Goal: Information Seeking & Learning: Learn about a topic

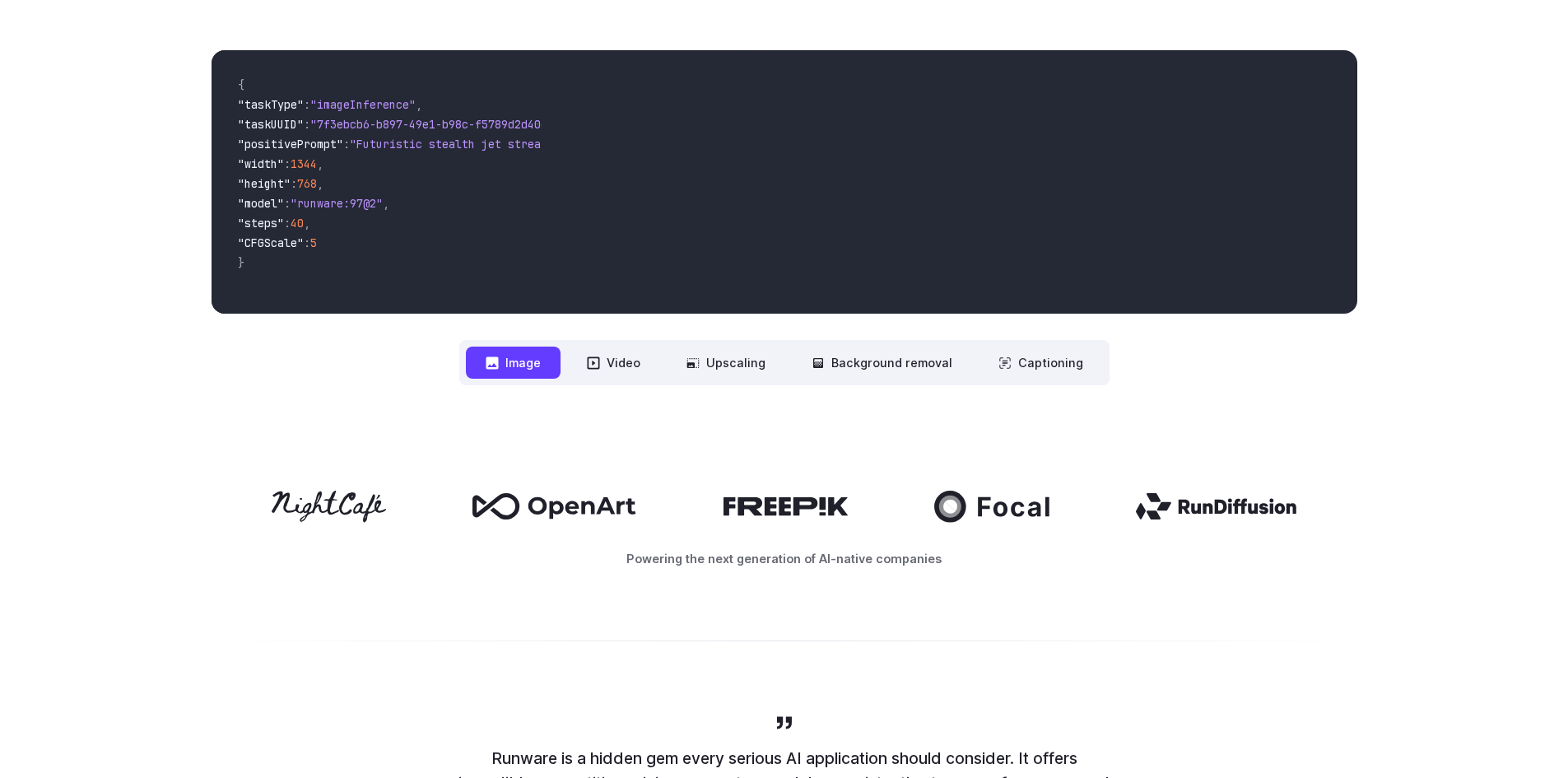
scroll to position [411, 0]
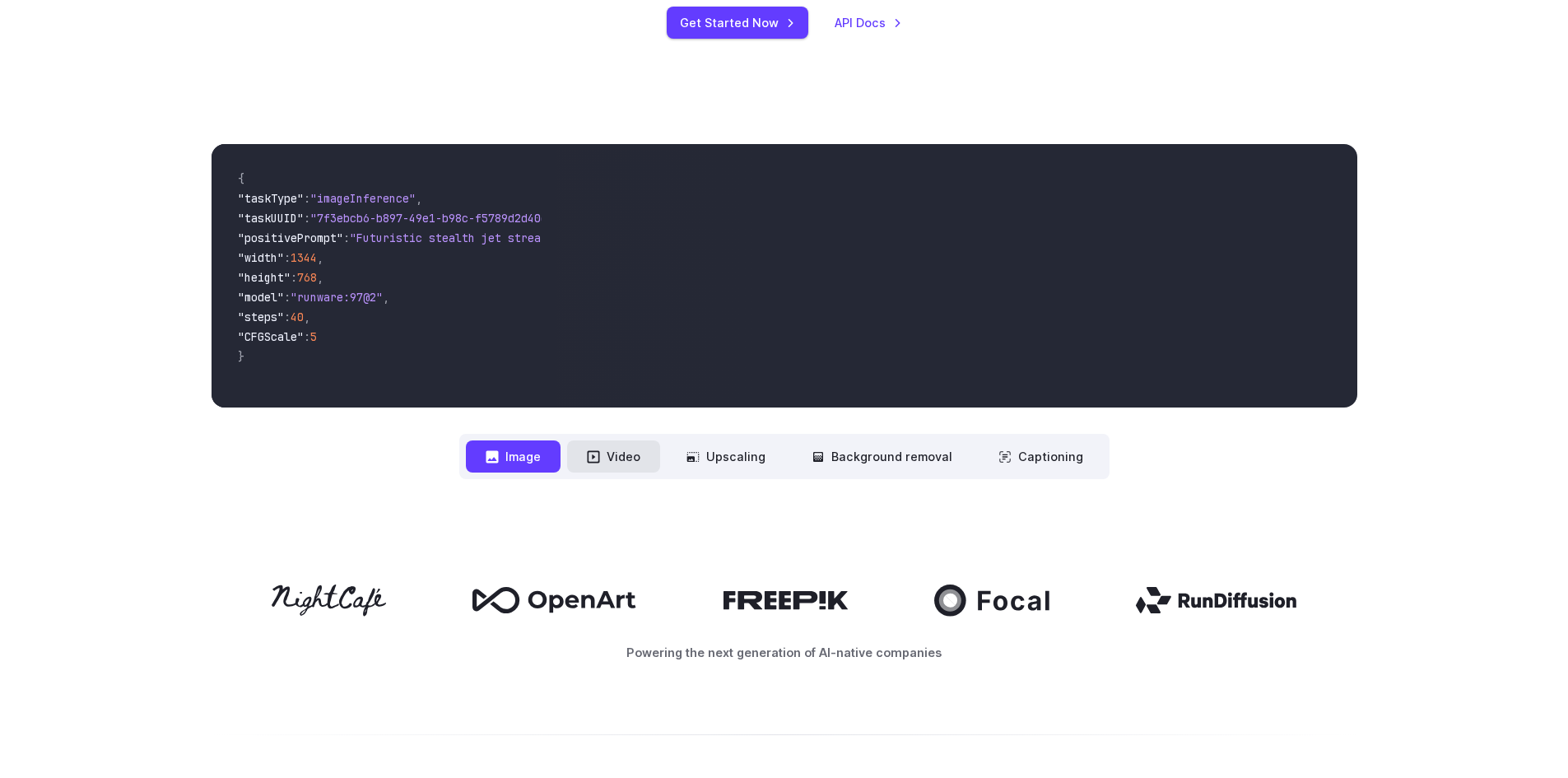
click at [635, 461] on button "Video" at bounding box center [613, 456] width 93 height 32
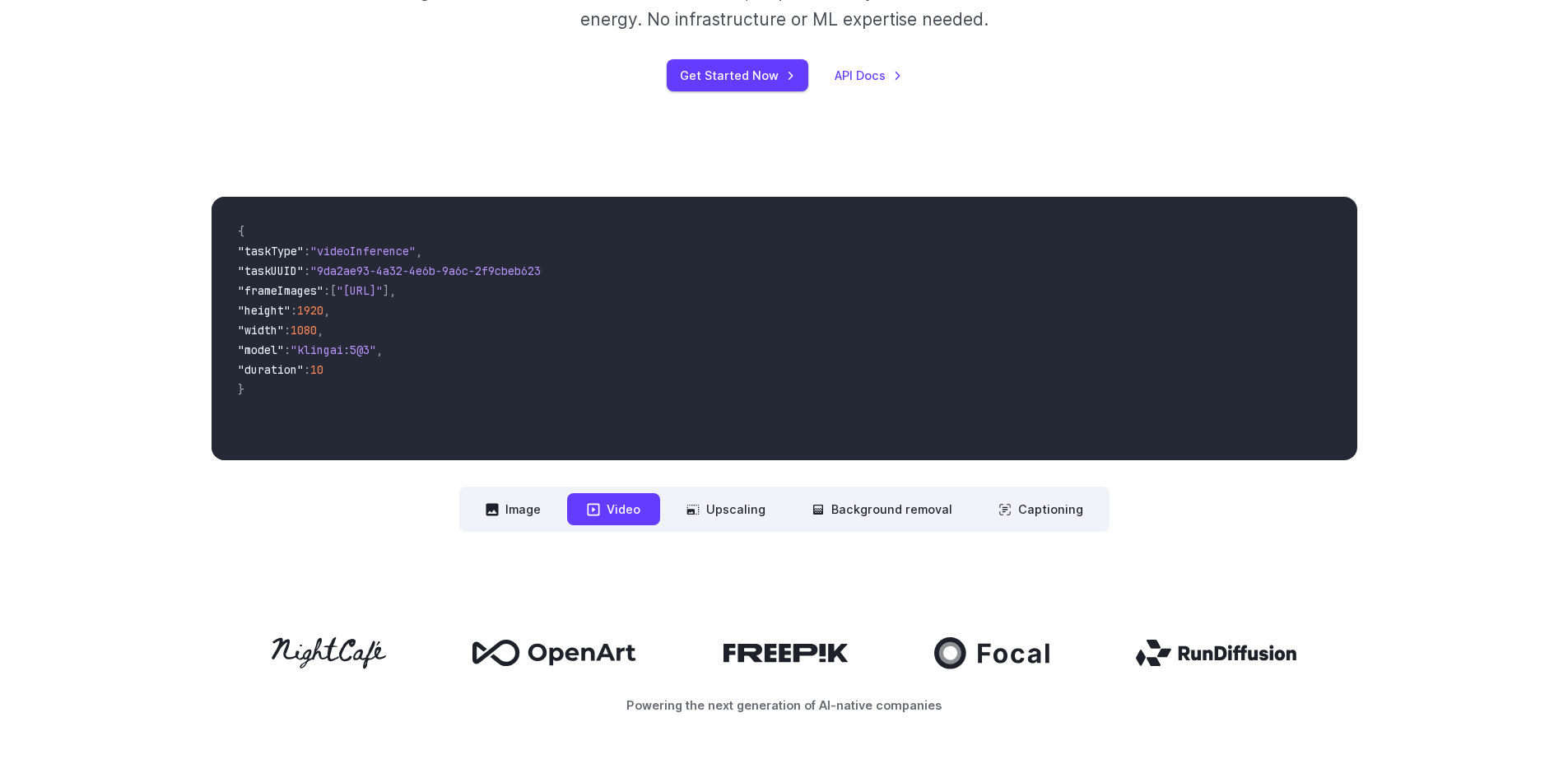
scroll to position [329, 0]
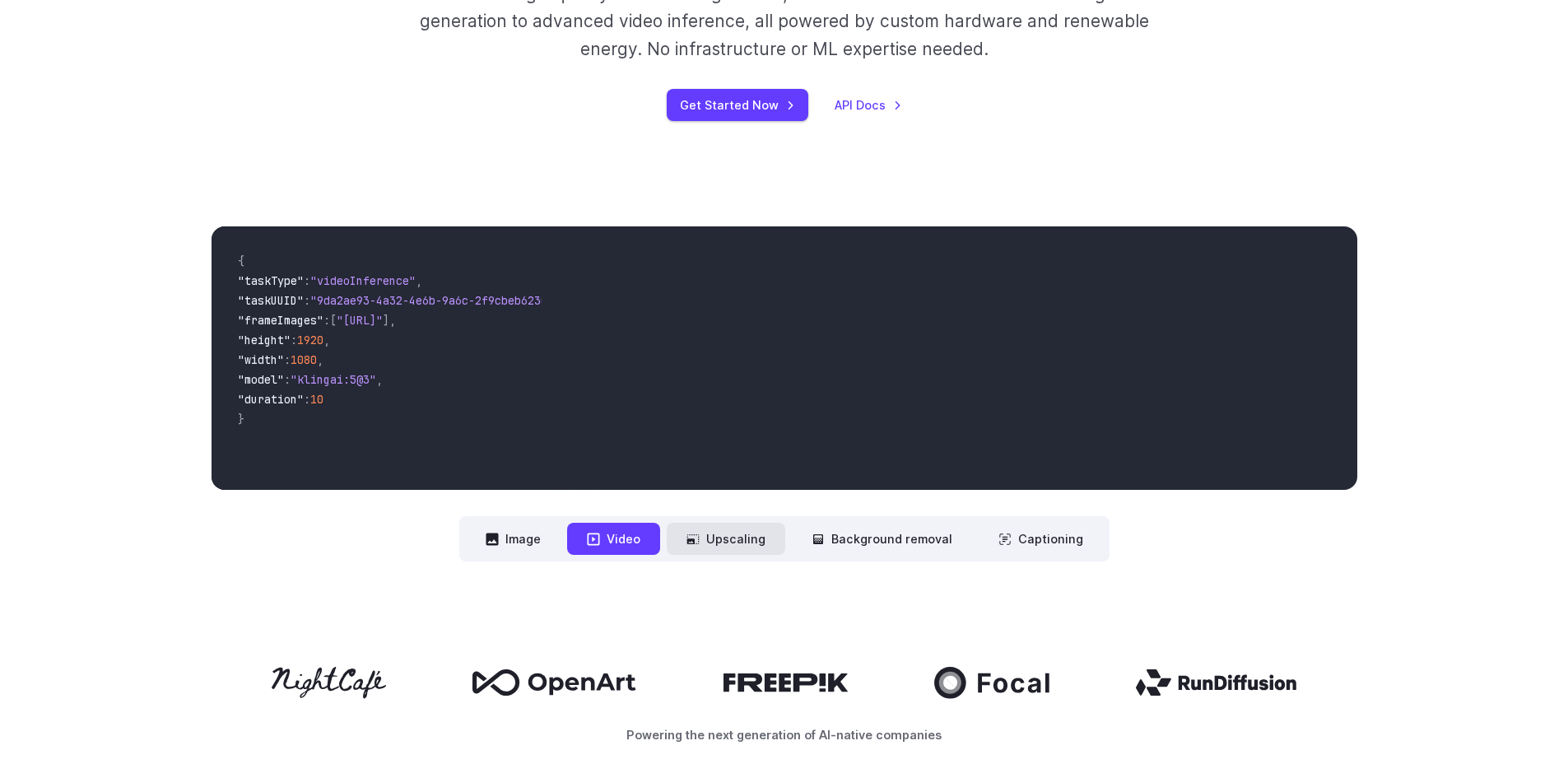
click at [730, 538] on button "Upscaling" at bounding box center [725, 538] width 118 height 32
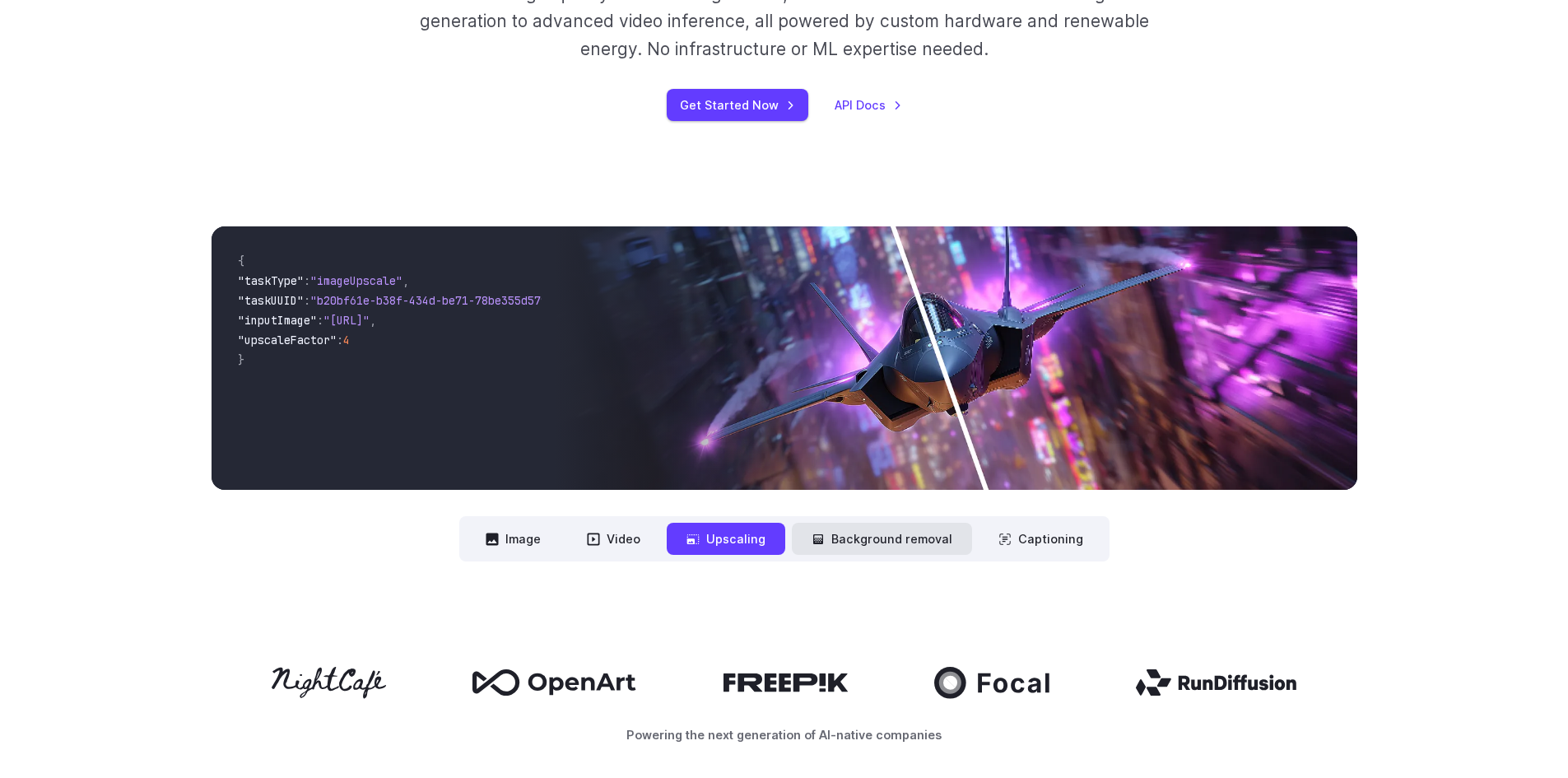
click at [863, 540] on button "Background removal" at bounding box center [882, 538] width 180 height 32
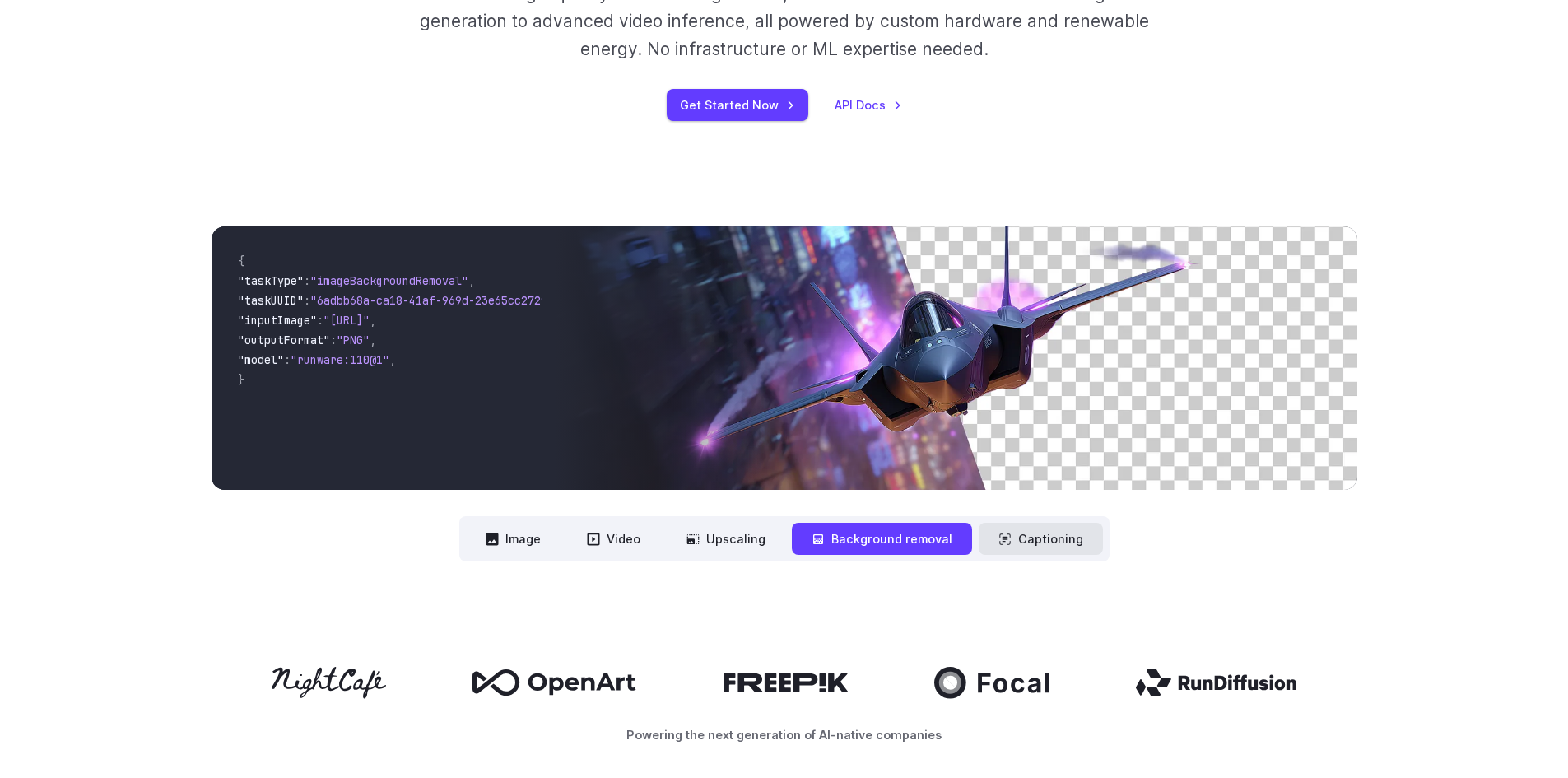
click at [1042, 543] on button "Captioning" at bounding box center [1041, 538] width 124 height 32
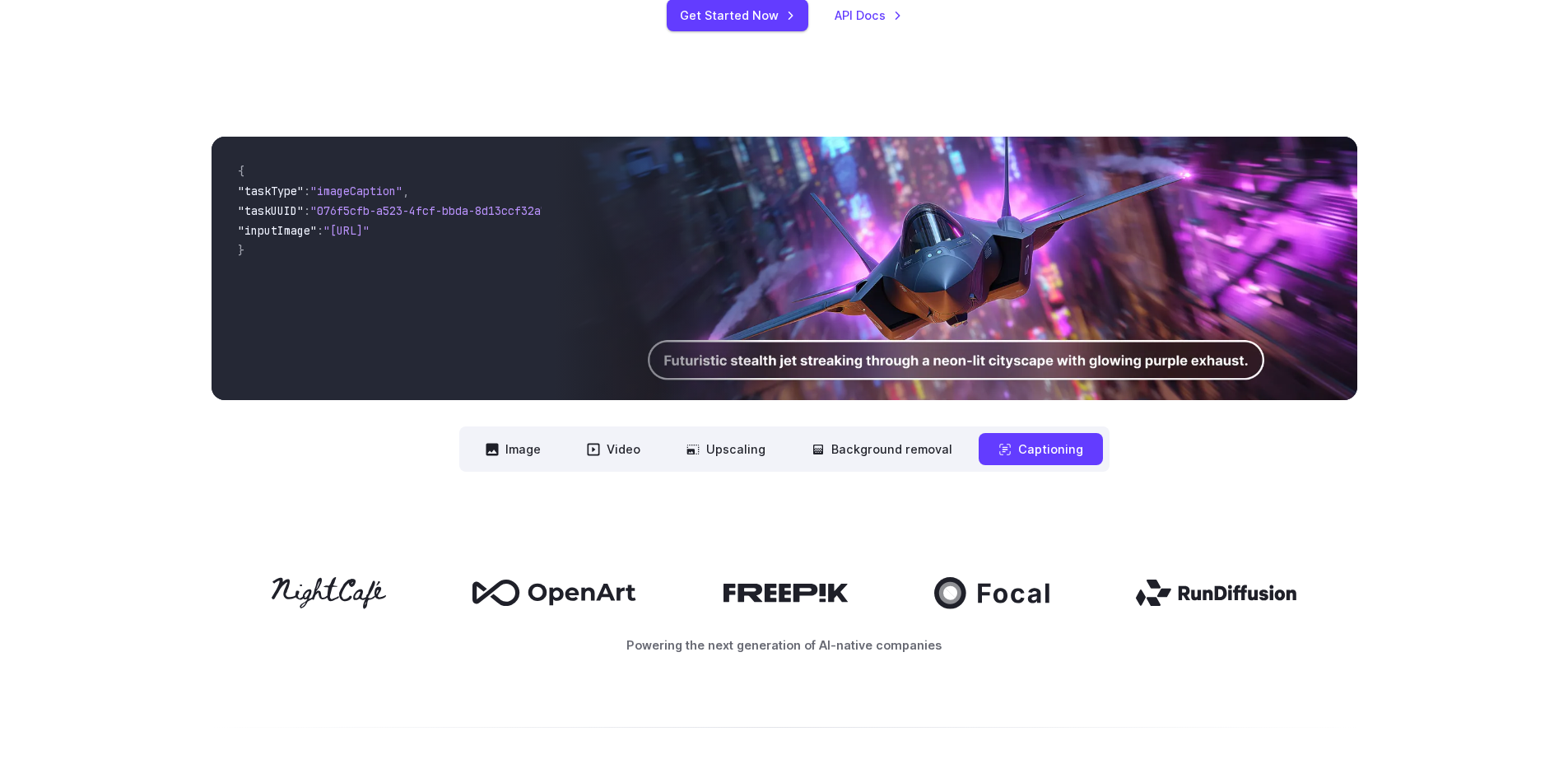
scroll to position [494, 0]
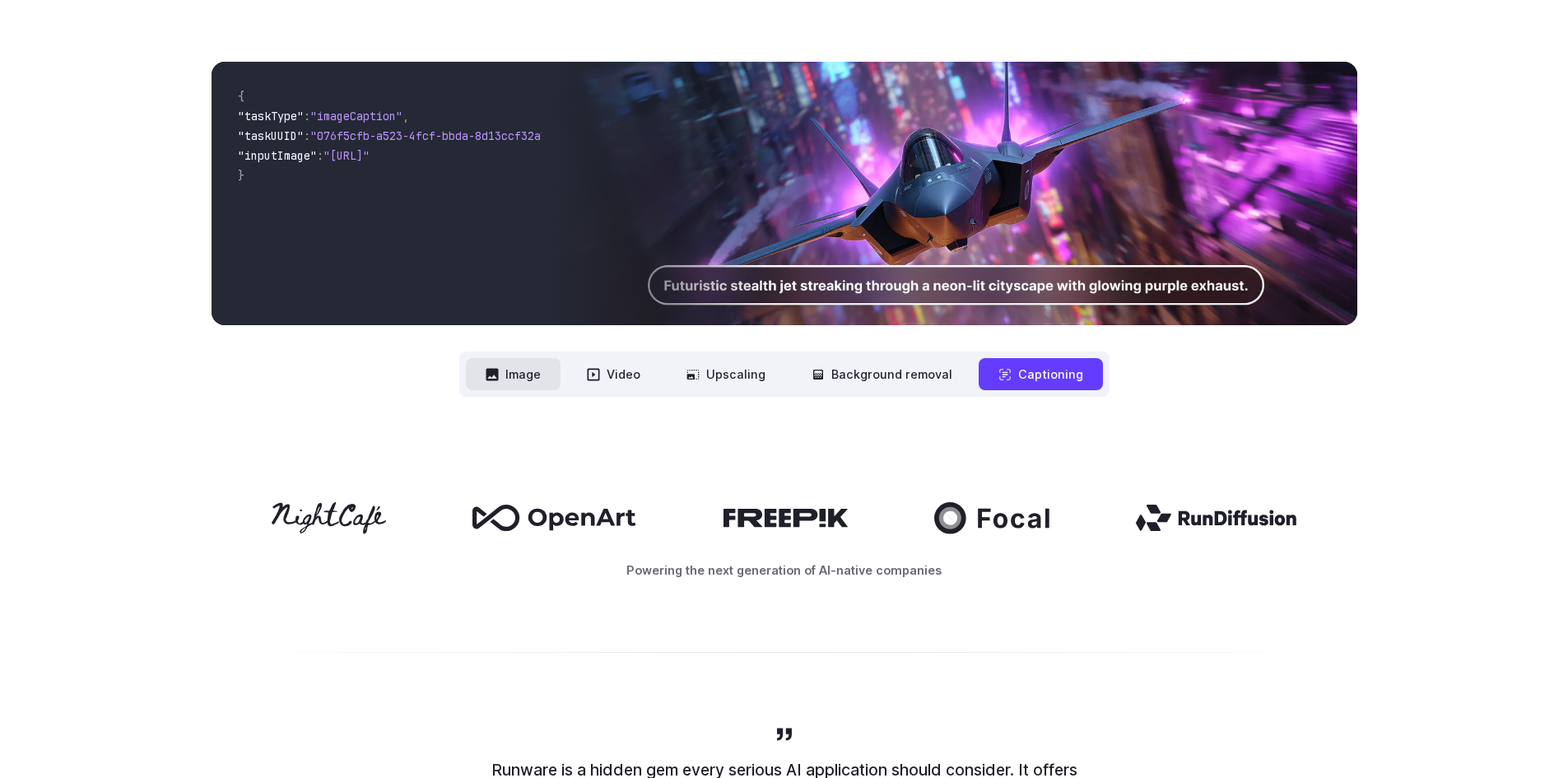
click at [536, 372] on button "Image" at bounding box center [513, 374] width 94 height 32
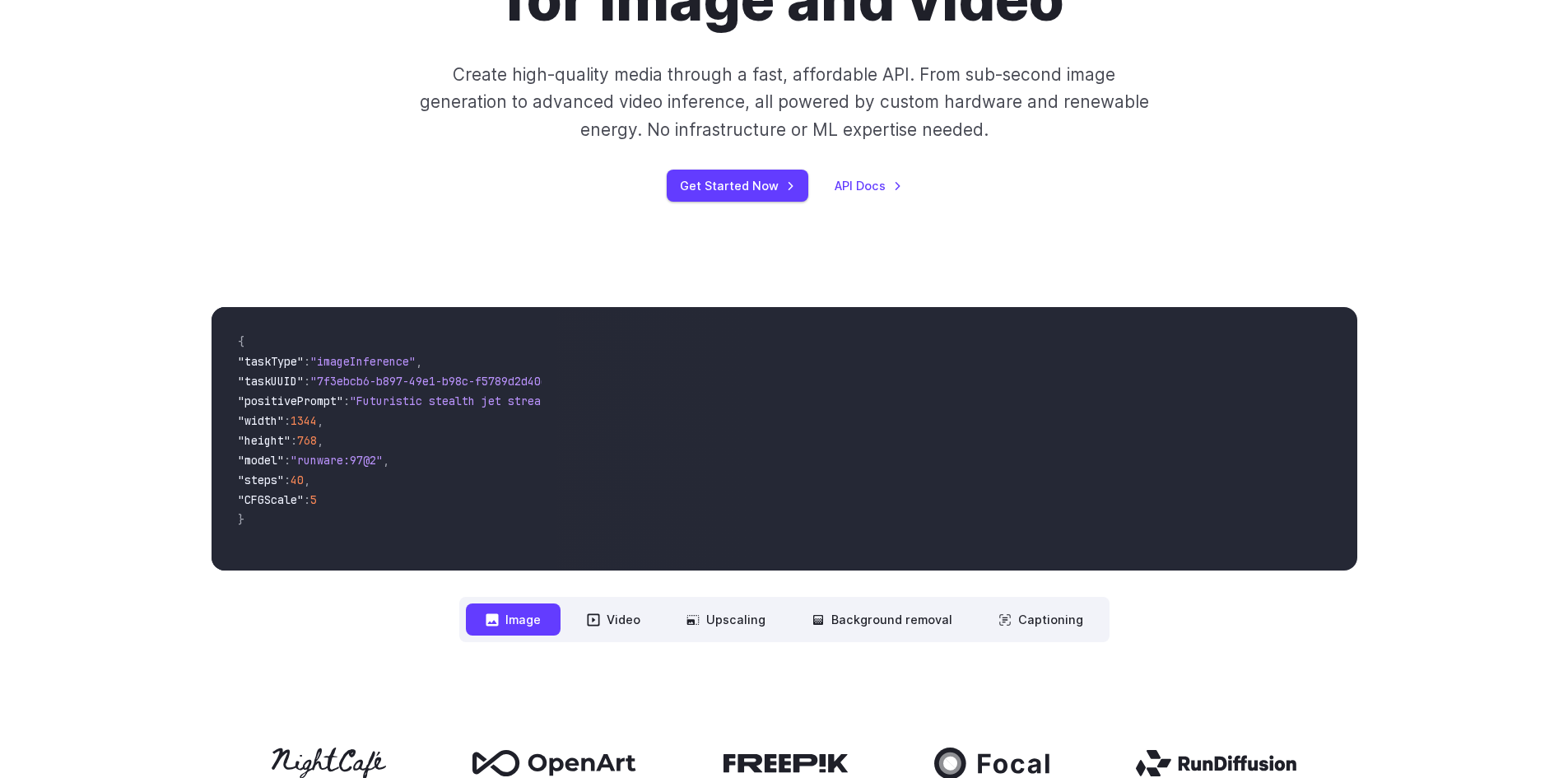
scroll to position [247, 0]
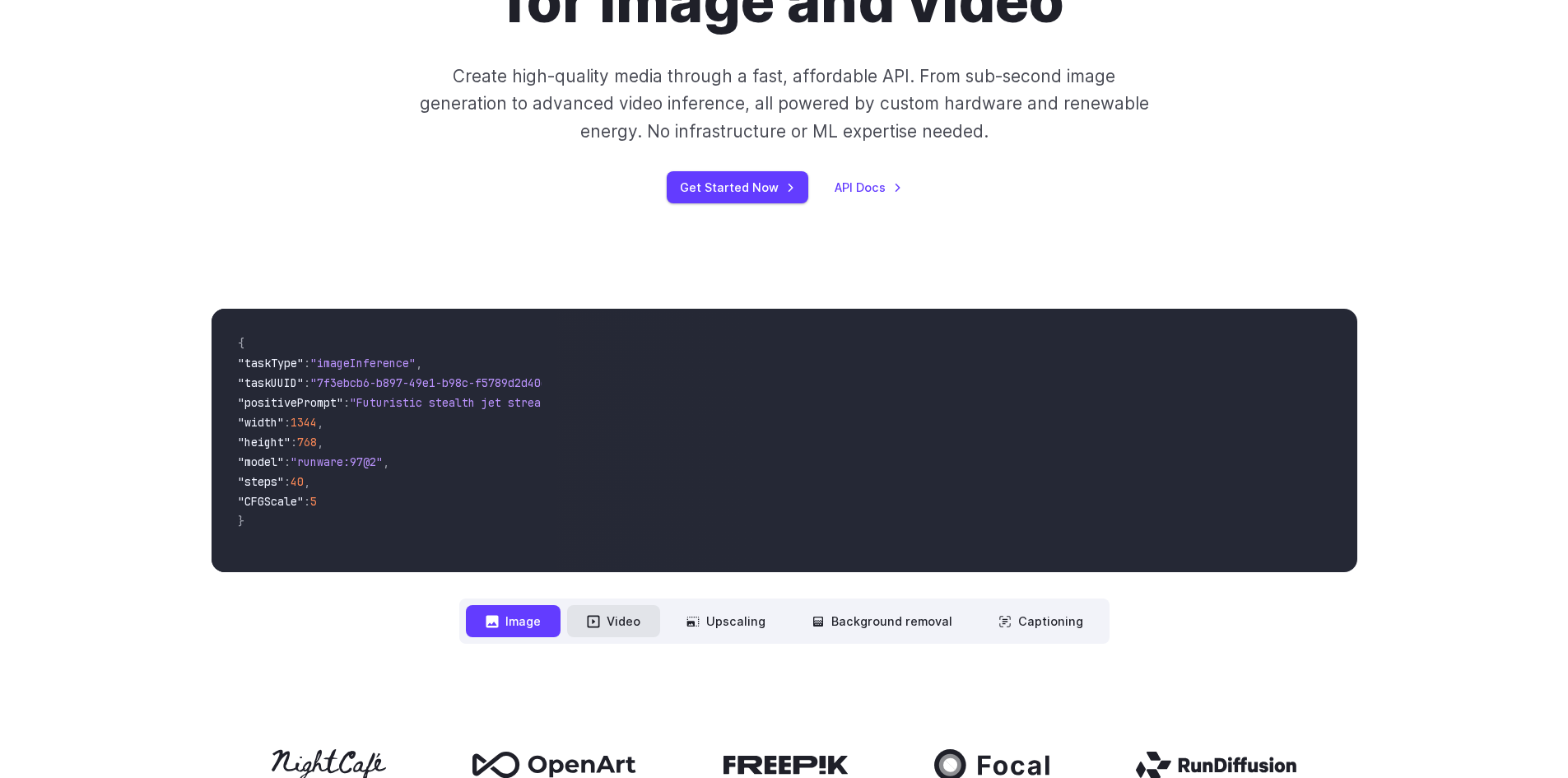
click at [623, 621] on button "Video" at bounding box center [613, 620] width 93 height 32
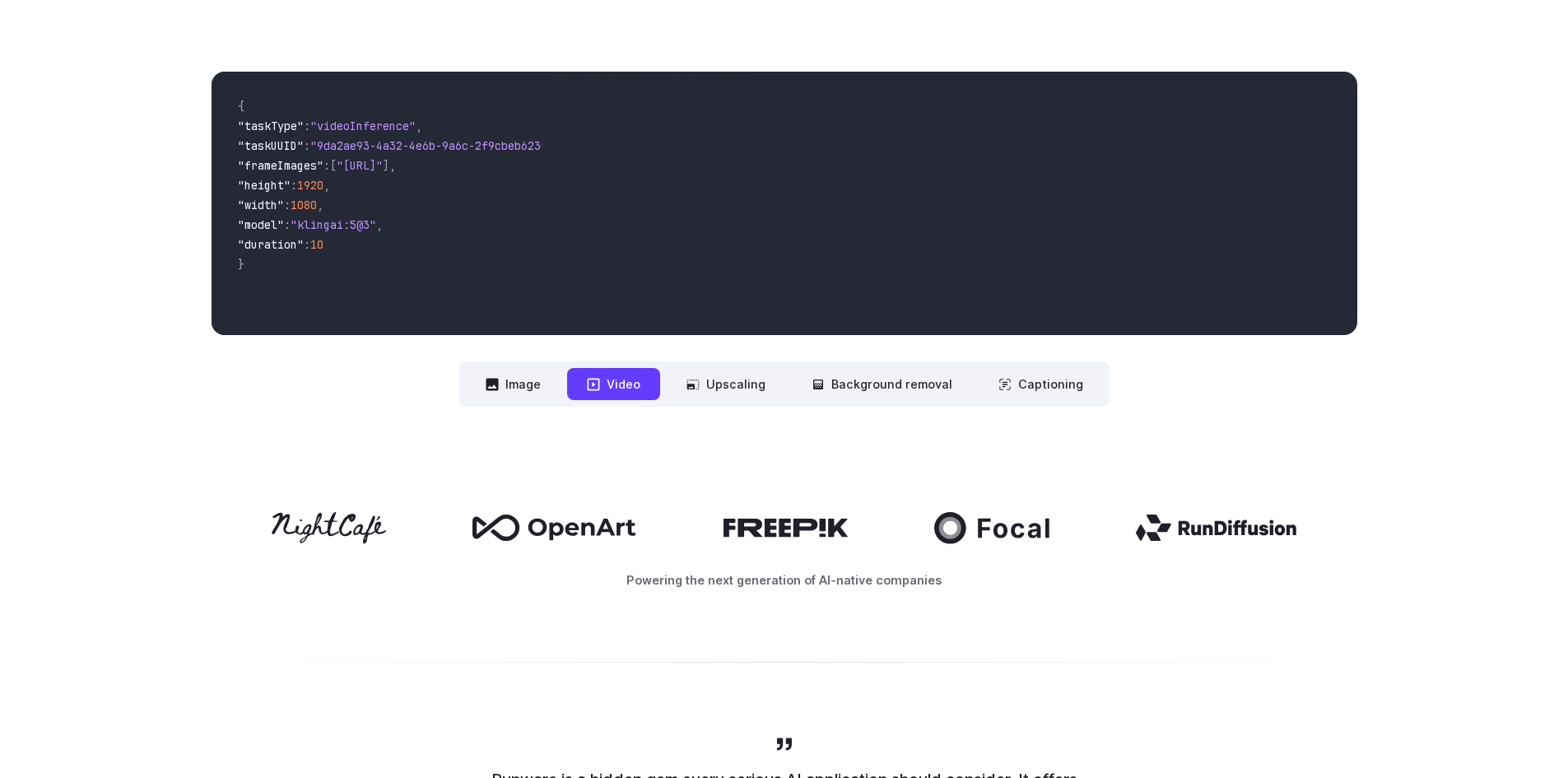
scroll to position [494, 0]
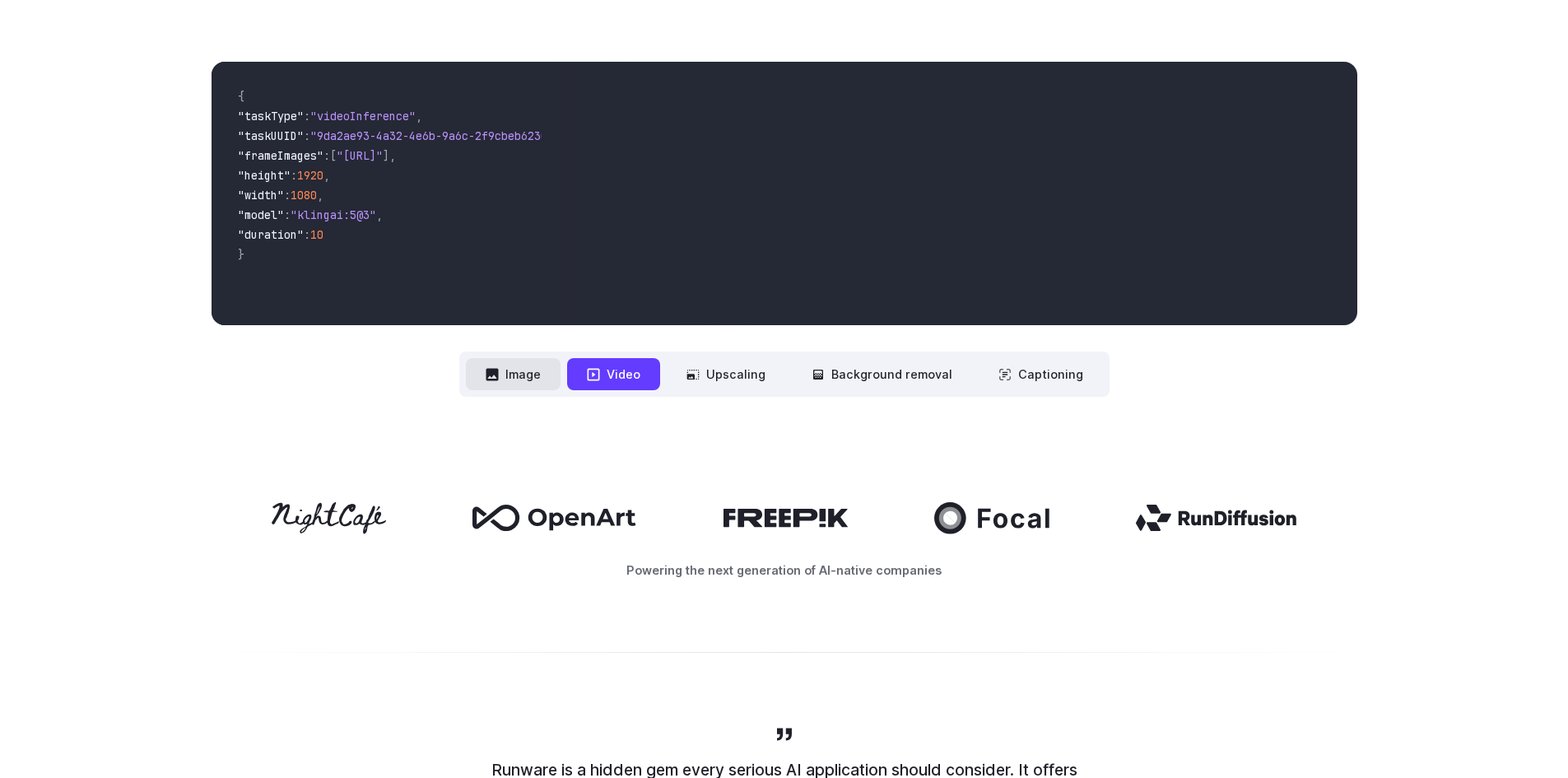
click at [546, 373] on button "Image" at bounding box center [513, 374] width 94 height 32
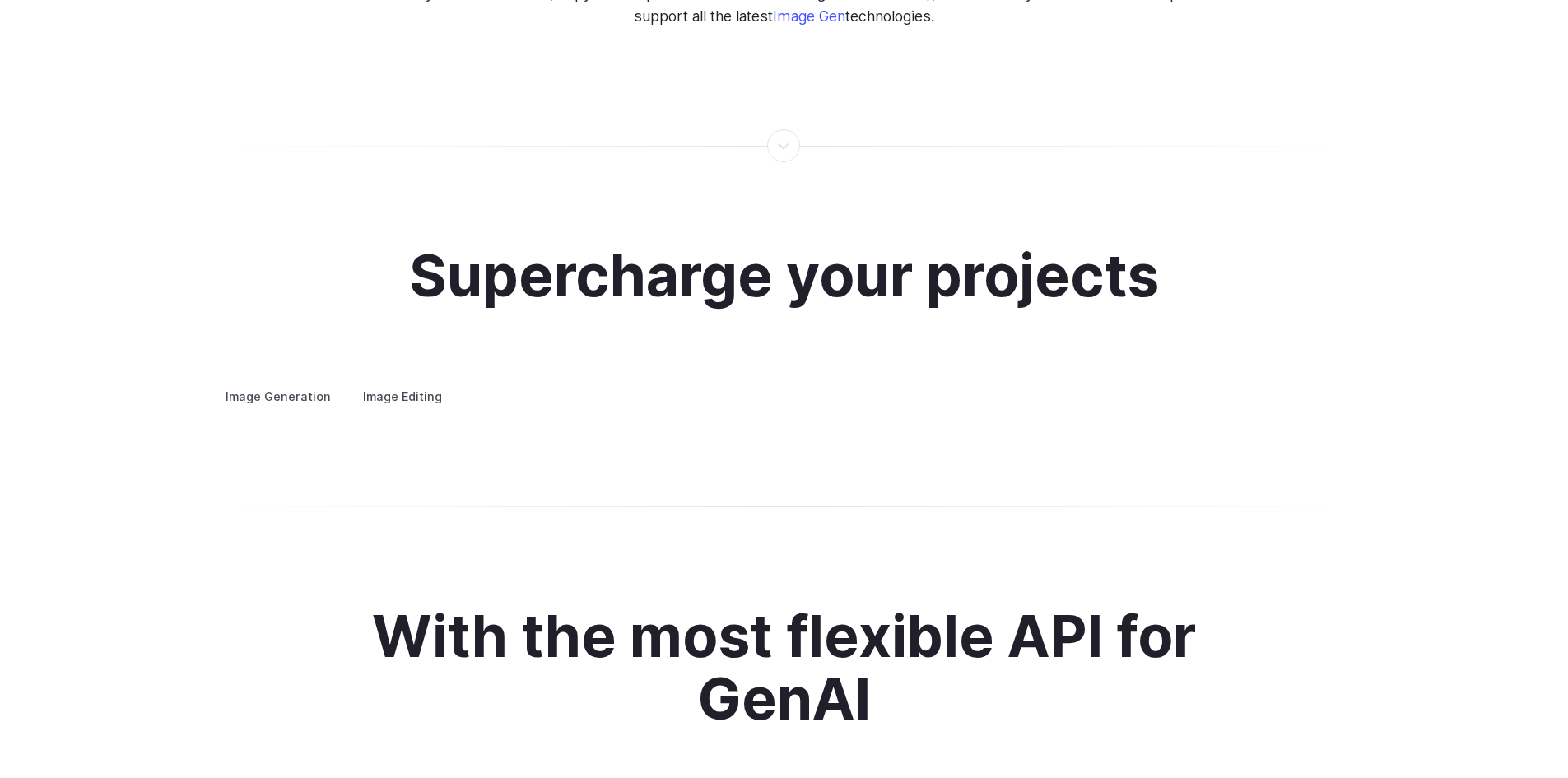
scroll to position [2964, 0]
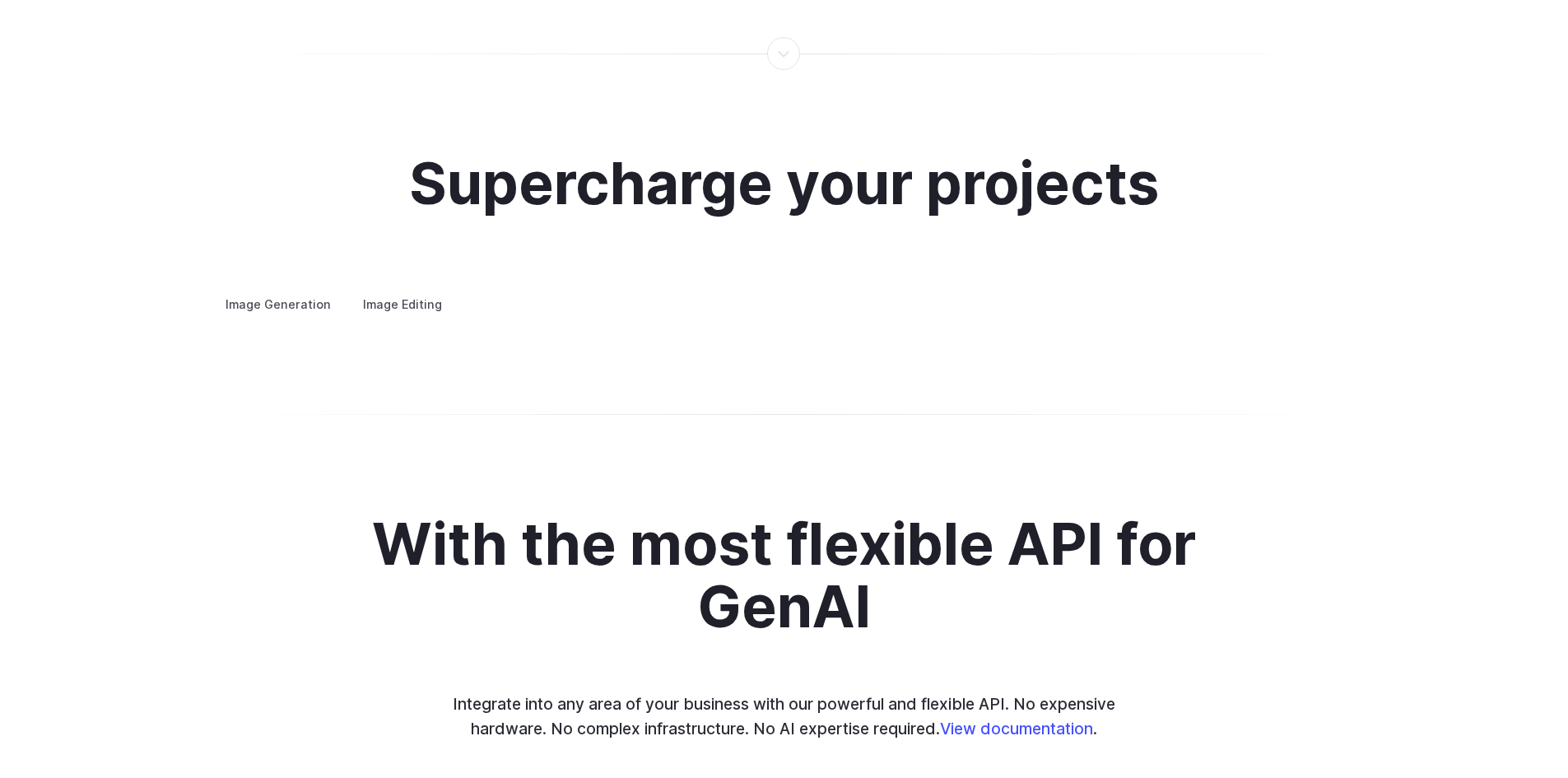
click at [402, 291] on label "Image Editing" at bounding box center [402, 304] width 107 height 29
click at [0, 0] on summary "Inpainting" at bounding box center [0, 0] width 0 height 0
click at [0, 0] on summary "Outpainting" at bounding box center [0, 0] width 0 height 0
click at [0, 0] on h3 "Upscaling" at bounding box center [0, 0] width 0 height 0
click at [276, 290] on label "Image Generation" at bounding box center [278, 304] width 133 height 29
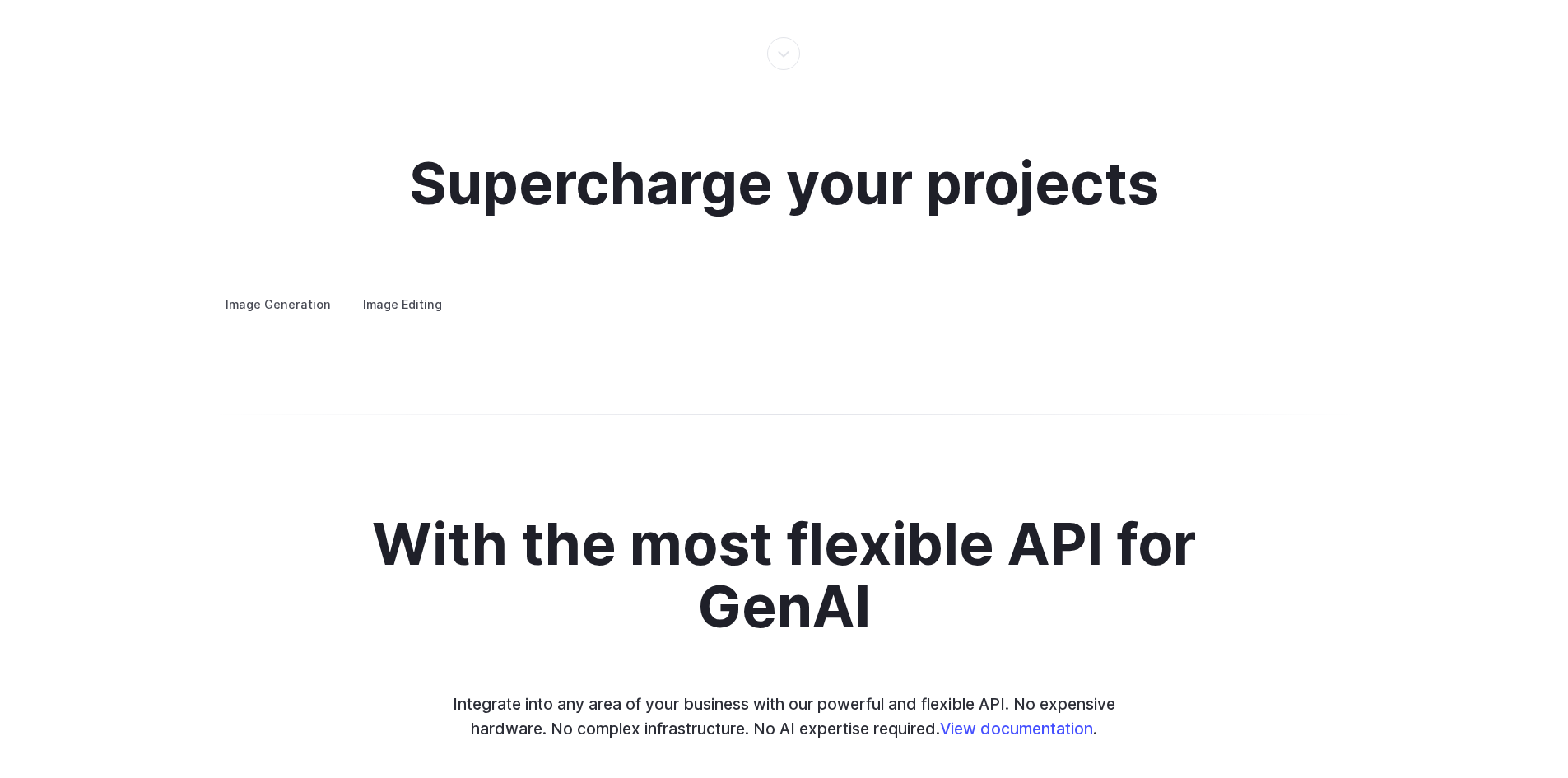
click at [0, 0] on h3 "Concept design" at bounding box center [0, 0] width 0 height 0
click at [0, 0] on h3 "Creative styling" at bounding box center [0, 0] width 0 height 0
click at [0, 0] on h3 "Architecture" at bounding box center [0, 0] width 0 height 0
click at [0, 0] on h3 "Product design" at bounding box center [0, 0] width 0 height 0
click at [0, 0] on h3 "Personalized assets" at bounding box center [0, 0] width 0 height 0
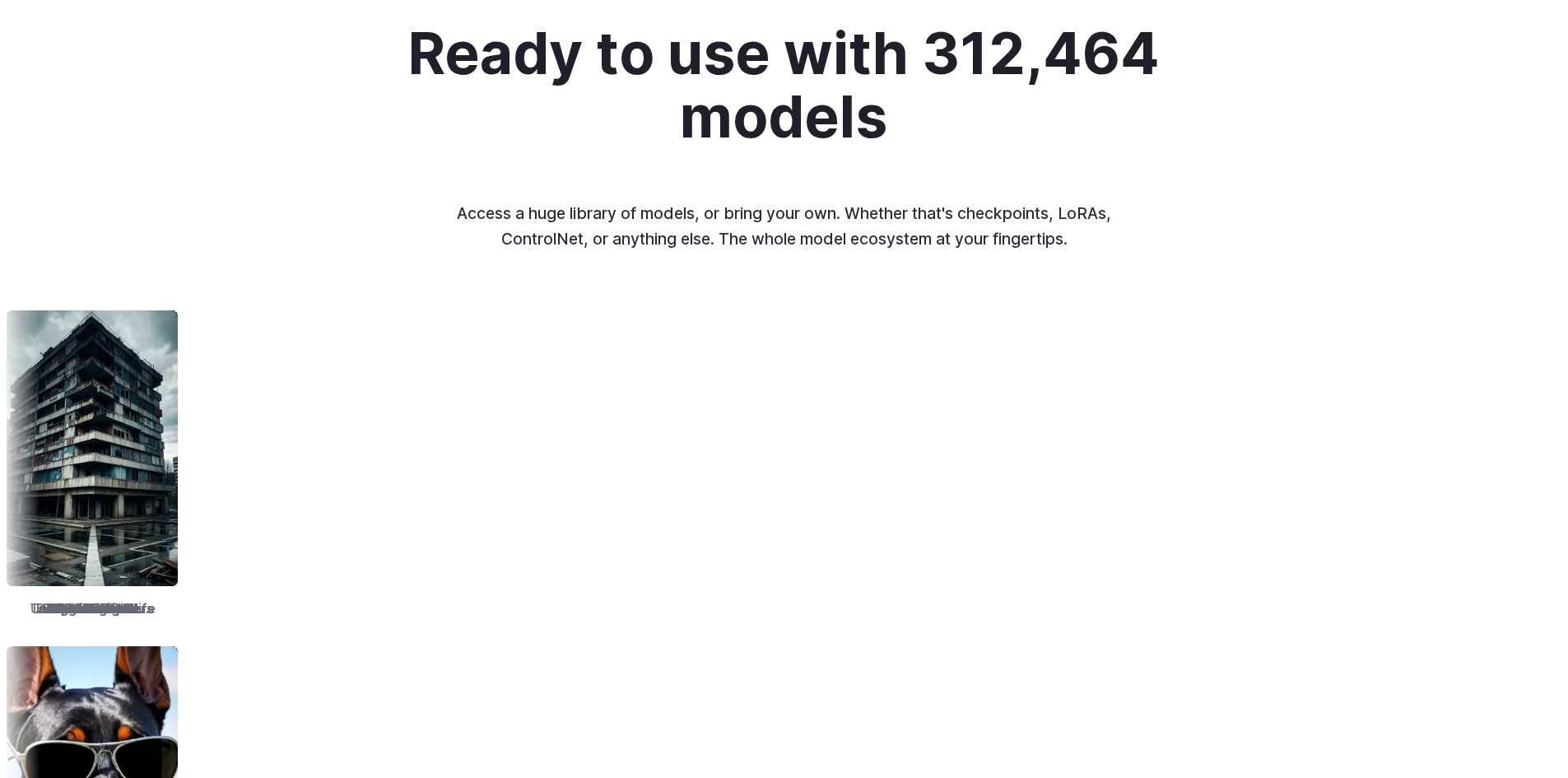
scroll to position [0, 0]
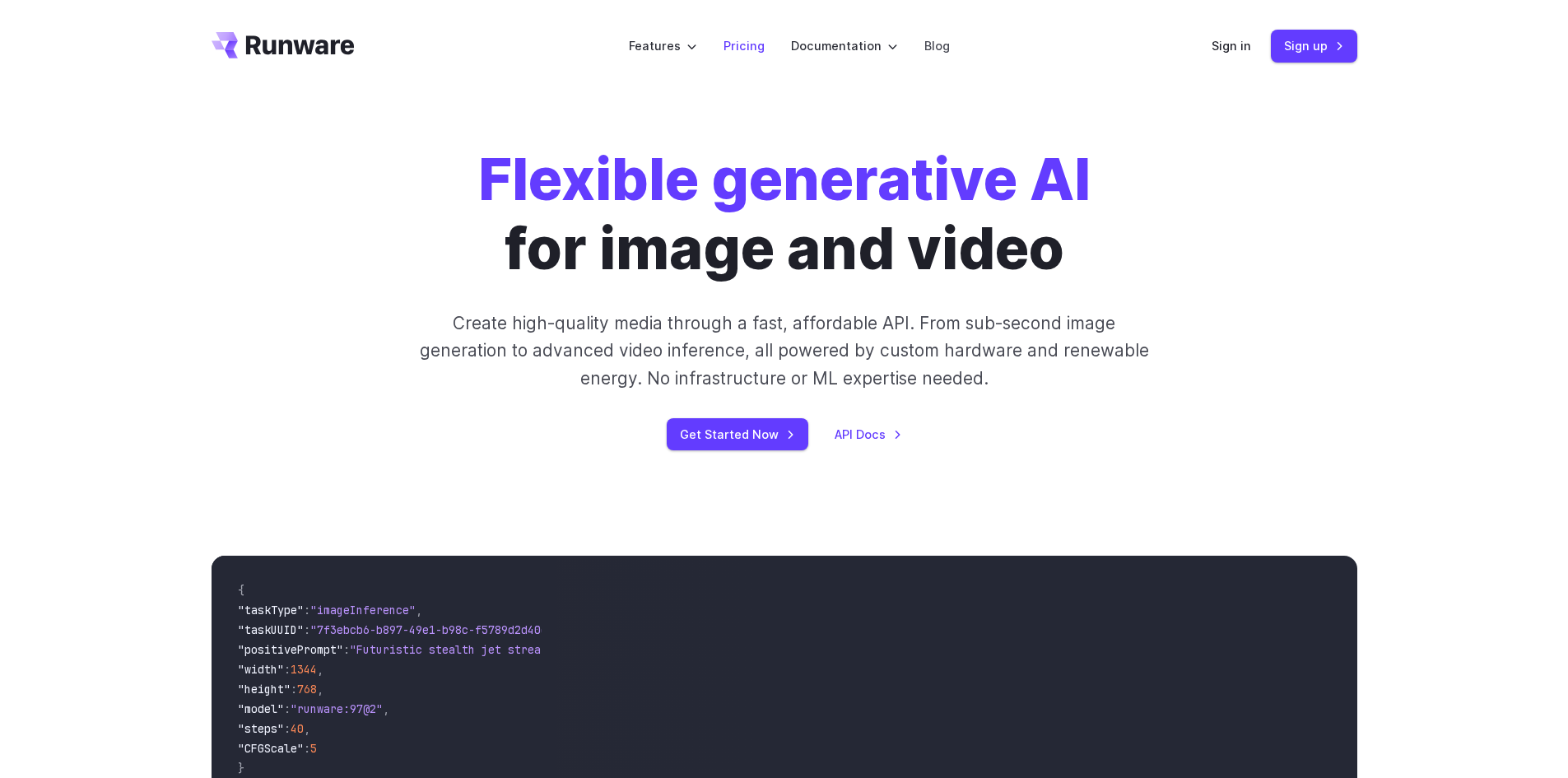
click at [743, 45] on link "Pricing" at bounding box center [744, 46] width 41 height 19
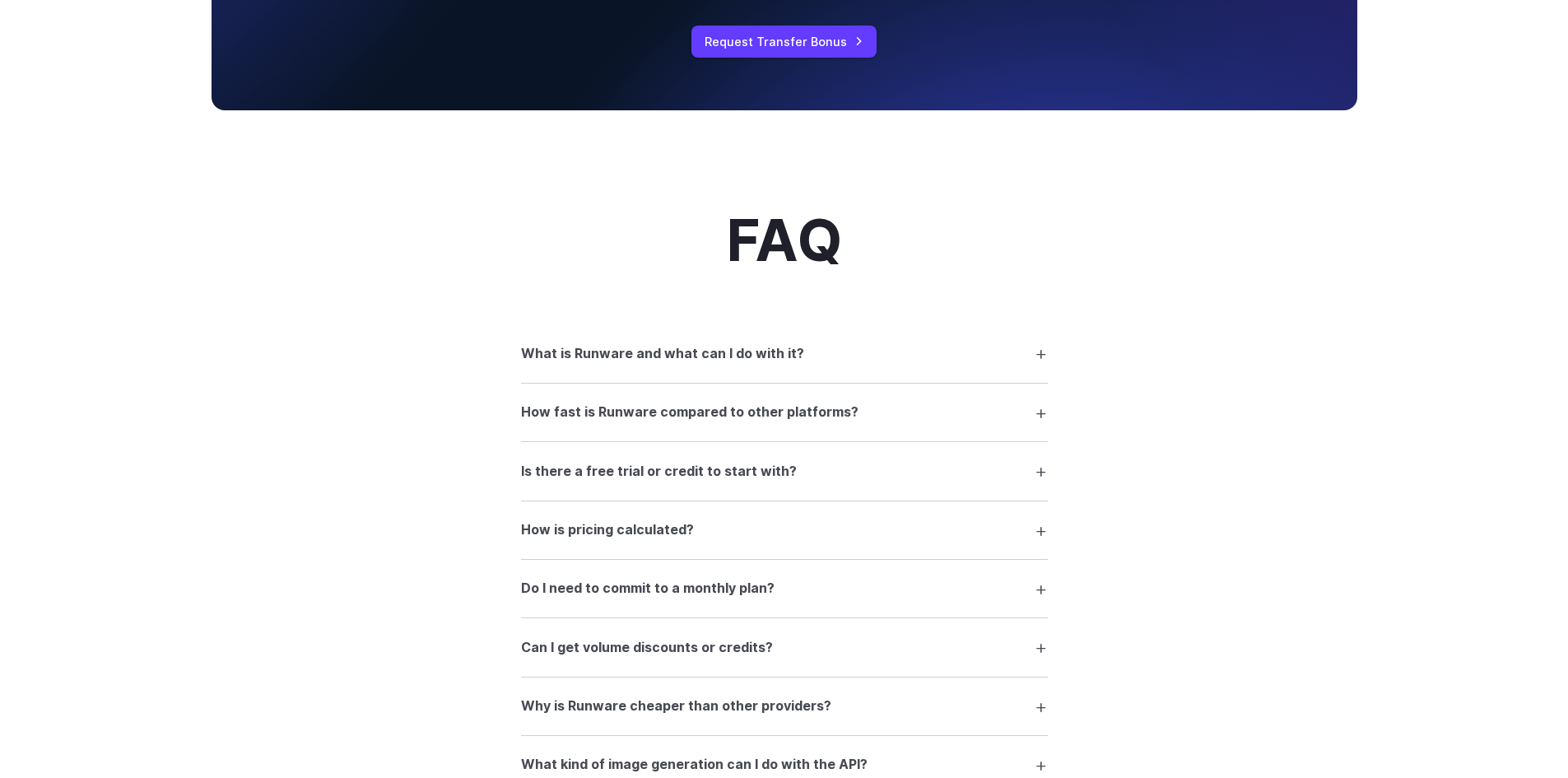
scroll to position [2141, 0]
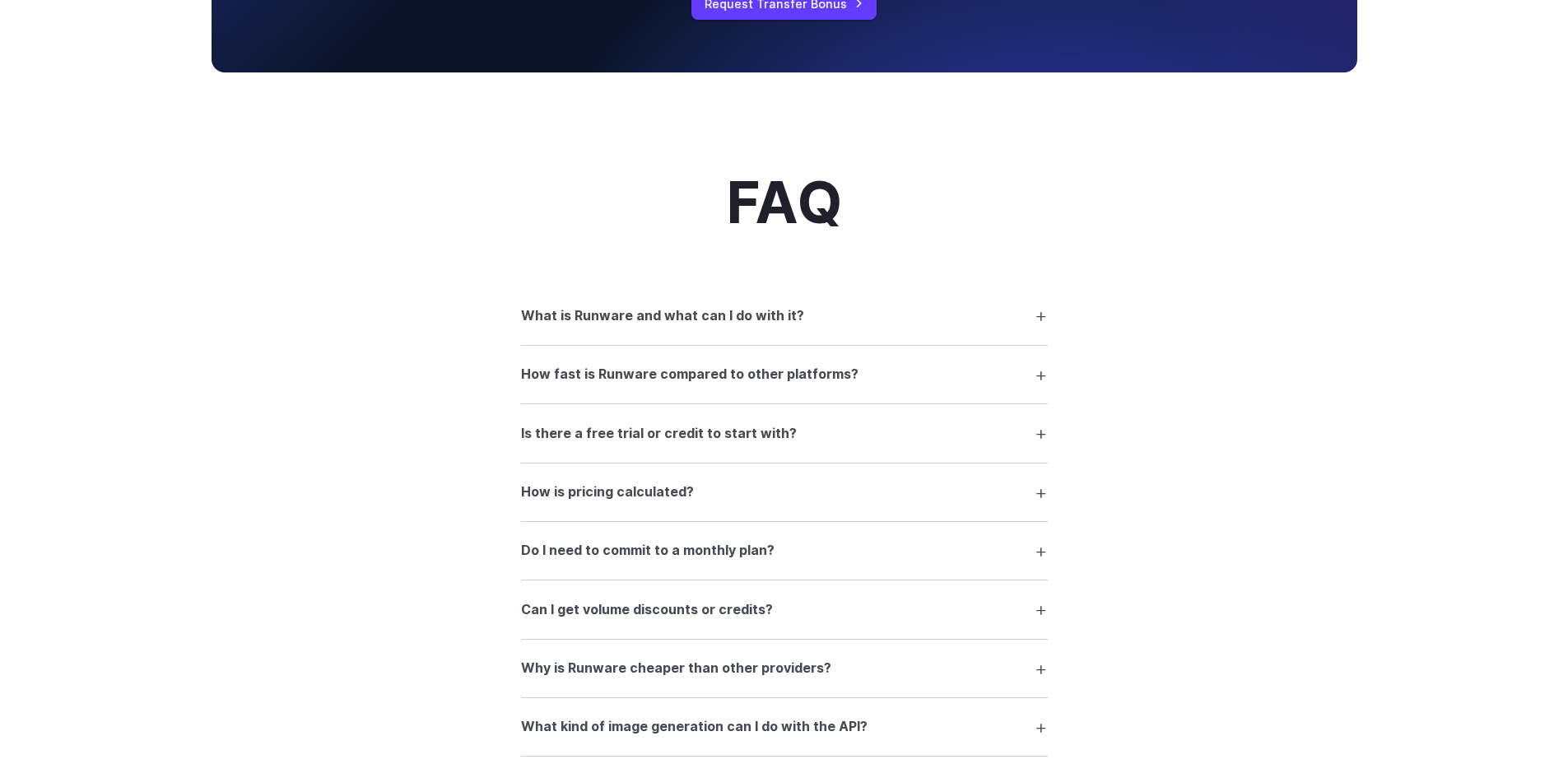
click at [1036, 319] on summary "What is Runware and what can I do with it?" at bounding box center [785, 315] width 527 height 32
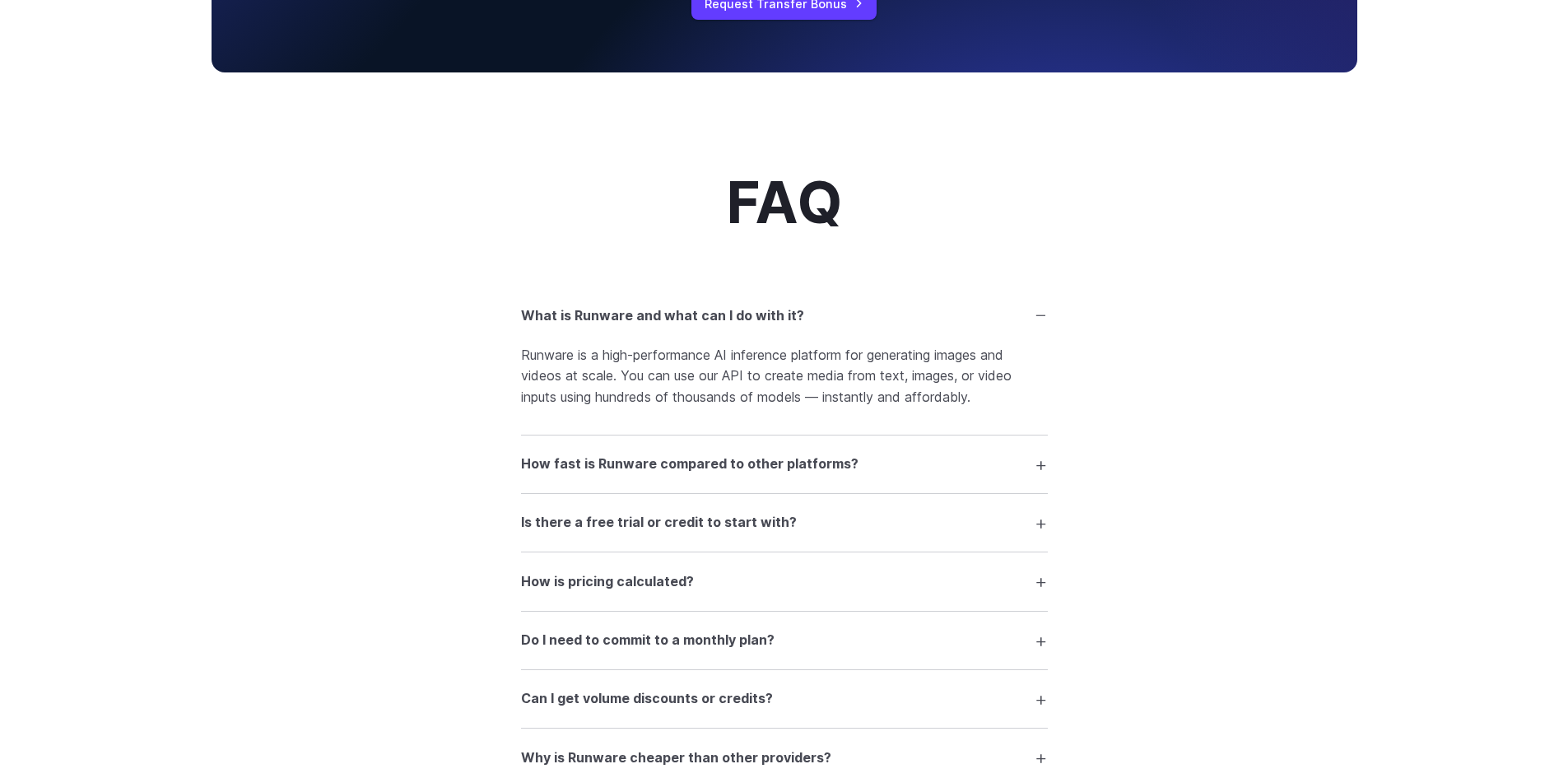
click at [886, 468] on summary "How fast is Runware compared to other platforms?" at bounding box center [785, 465] width 527 height 32
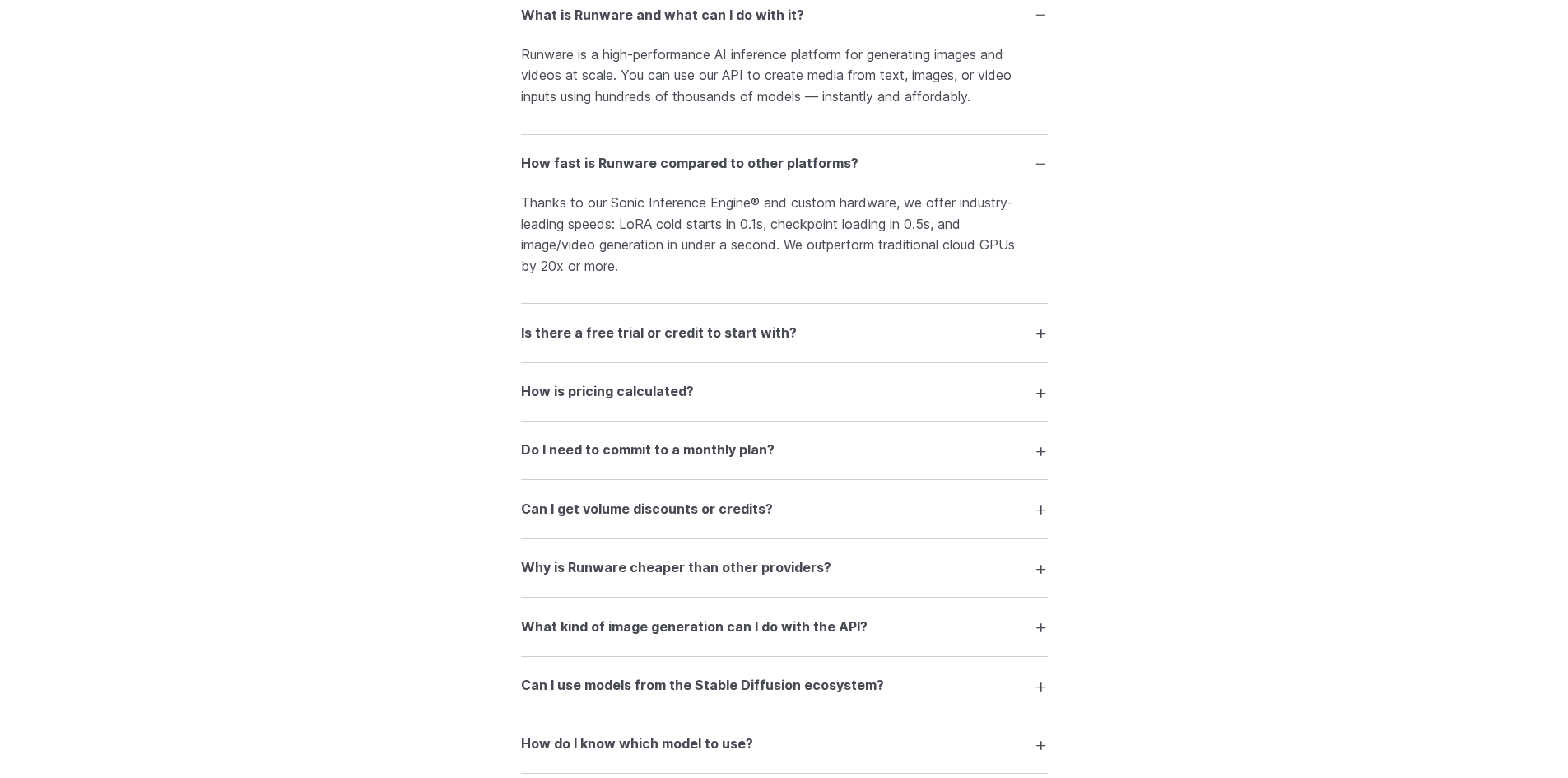
scroll to position [2470, 0]
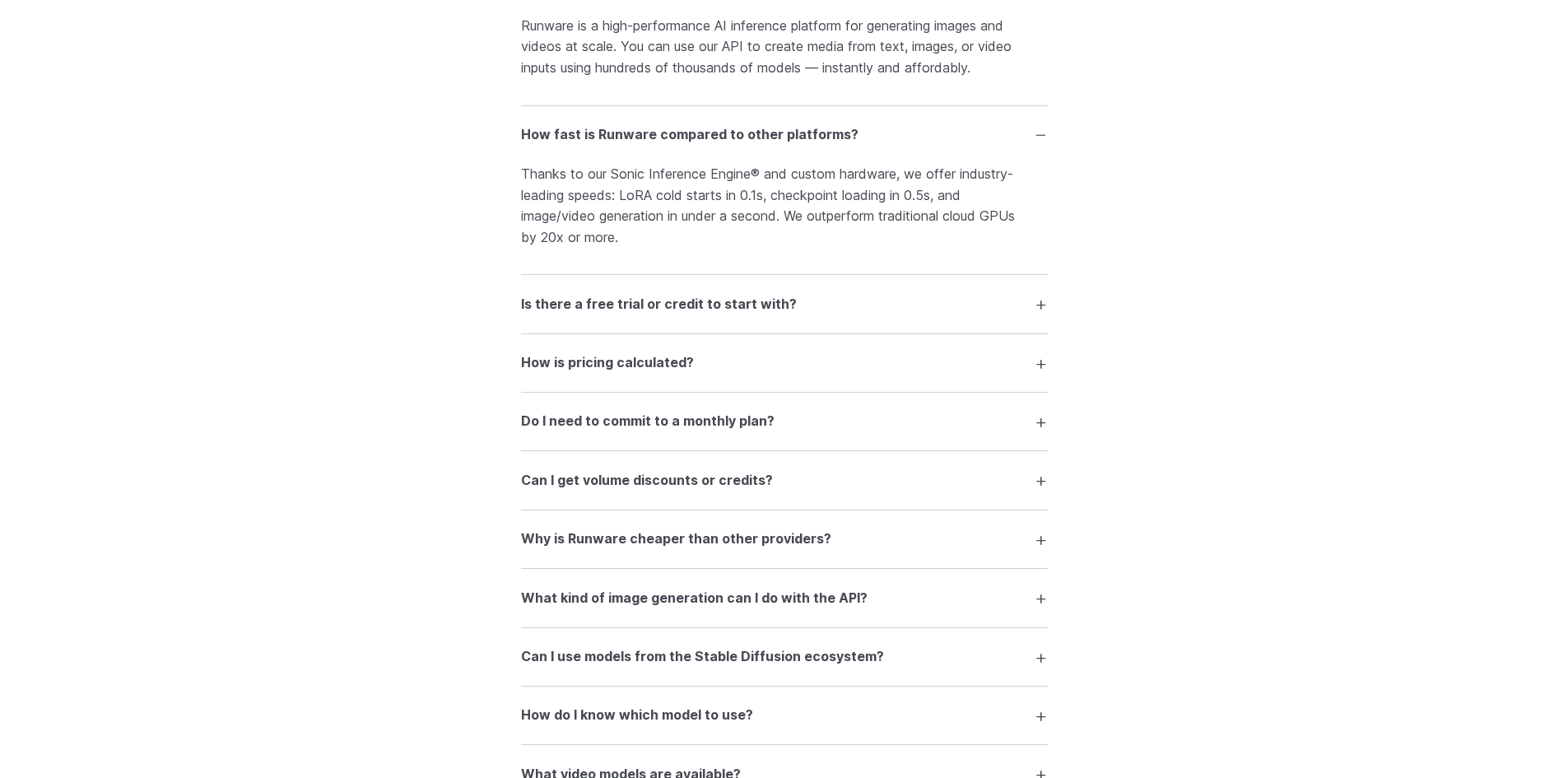
click at [667, 301] on h3 "Is there a free trial or credit to start with?" at bounding box center [659, 305] width 276 height 21
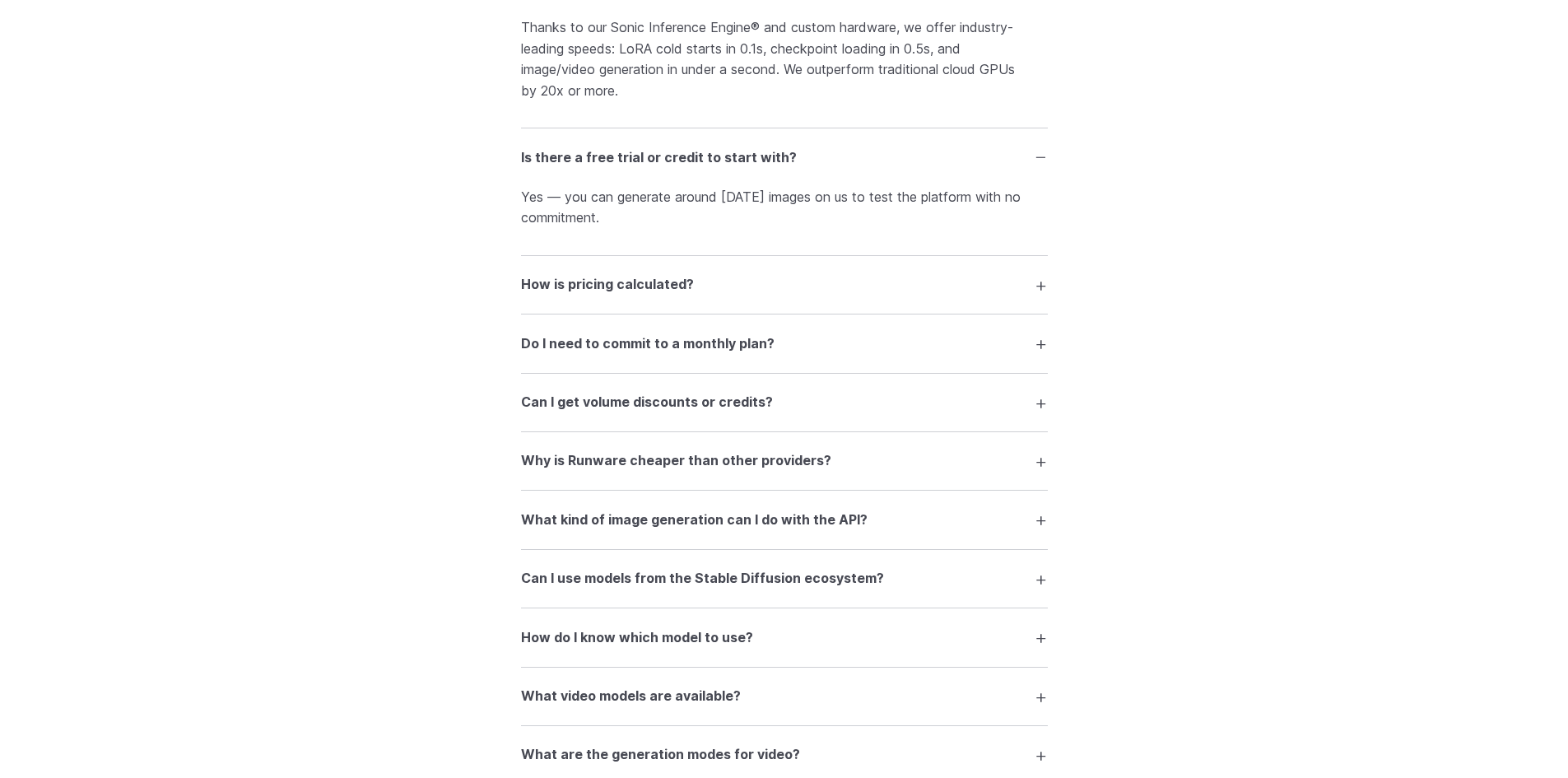
scroll to position [2635, 0]
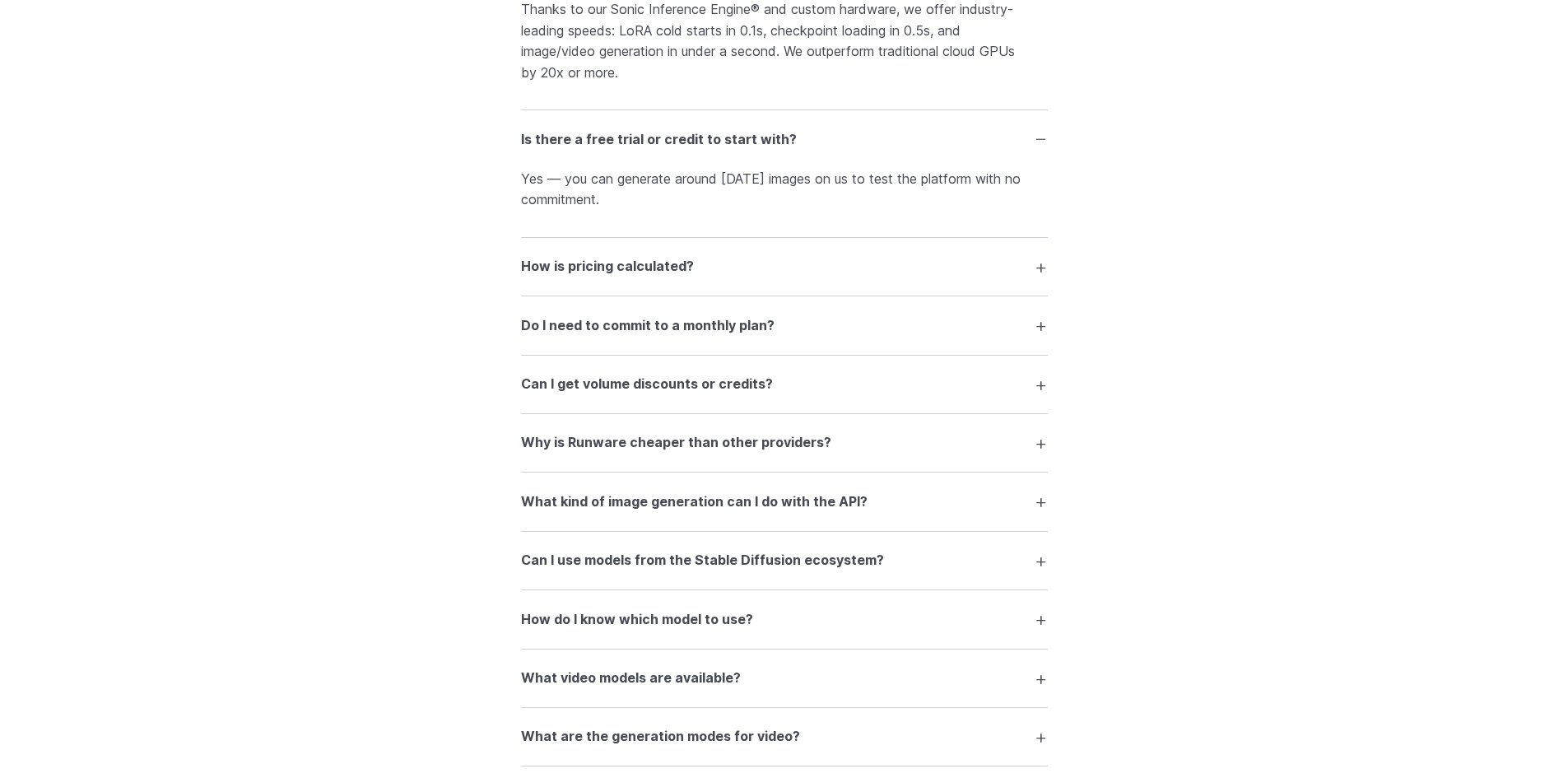
click at [647, 267] on h3 "How is pricing calculated?" at bounding box center [608, 267] width 173 height 21
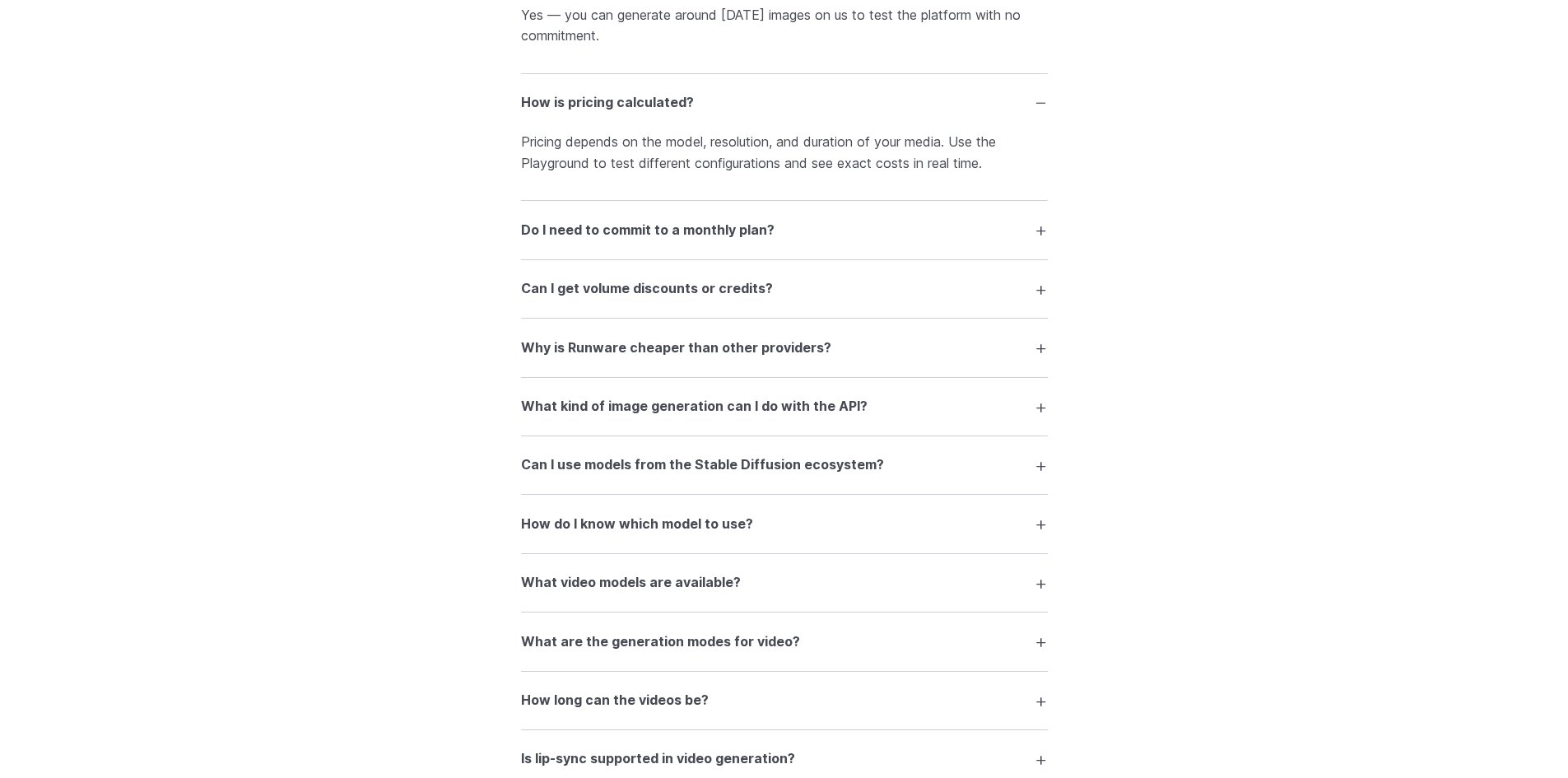
scroll to position [2882, 0]
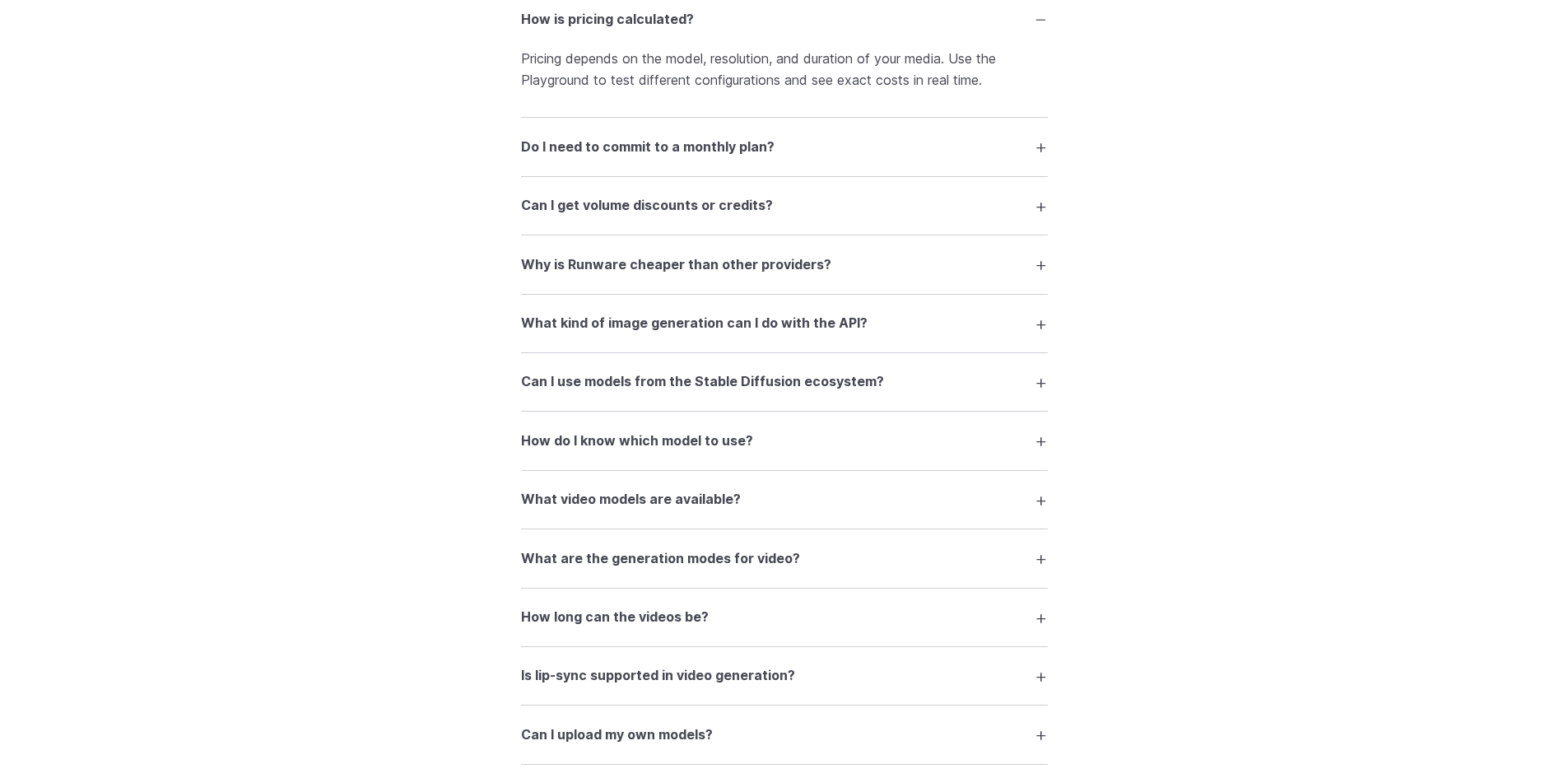
click at [649, 149] on h3 "Do I need to commit to a monthly plan?" at bounding box center [648, 147] width 254 height 21
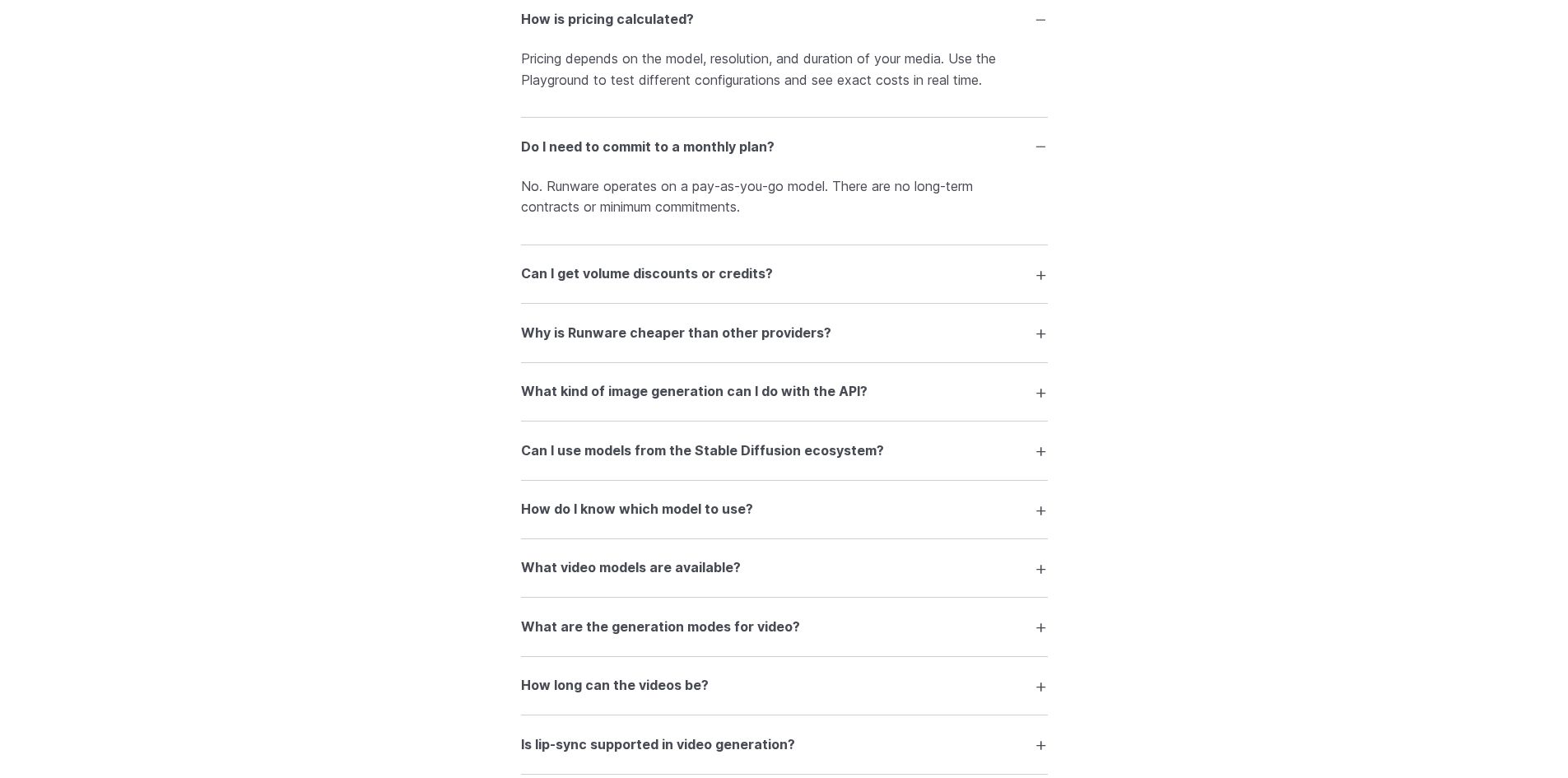
click at [698, 278] on h3 "Can I get volume discounts or credits?" at bounding box center [648, 274] width 252 height 21
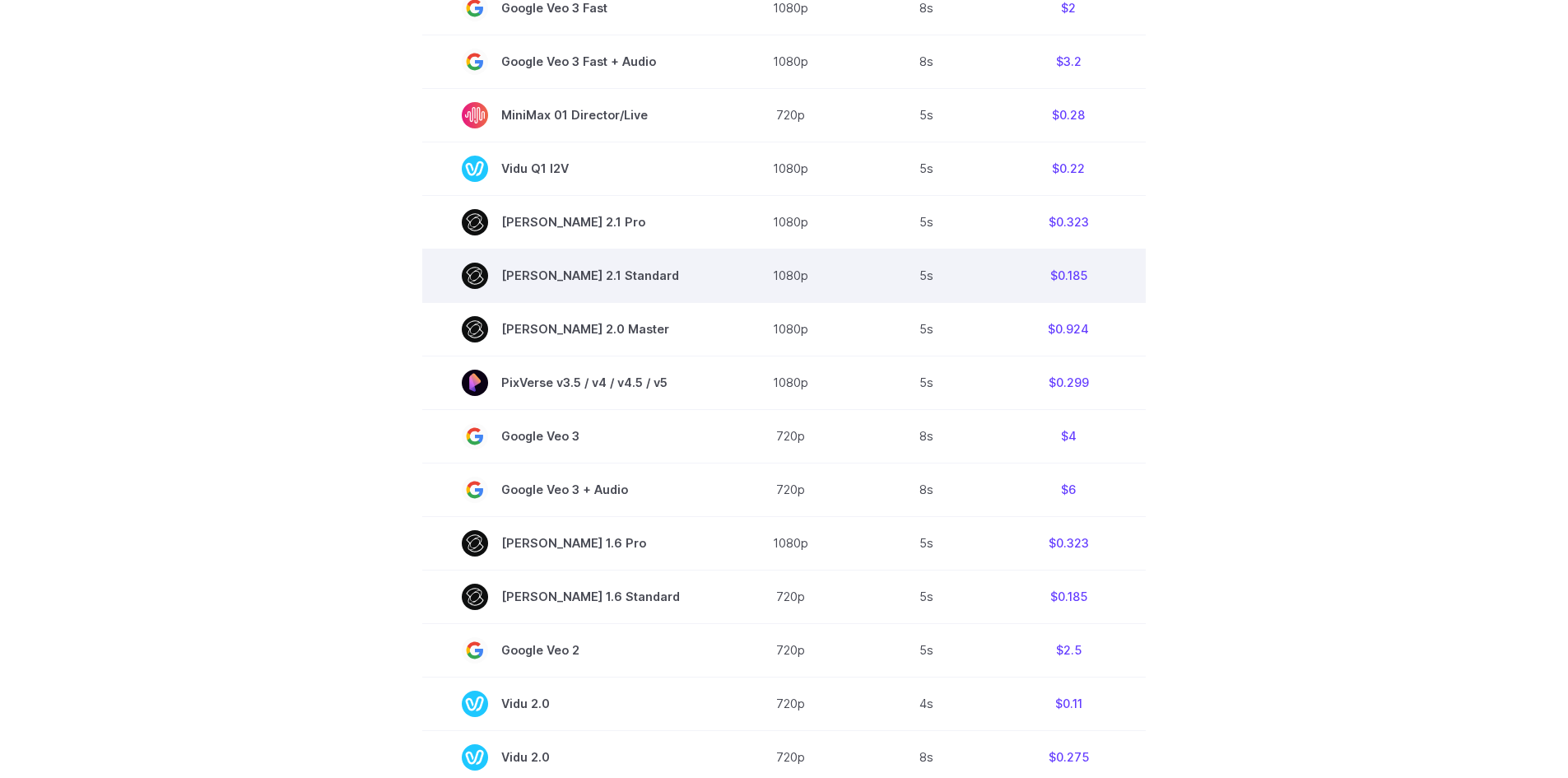
scroll to position [906, 0]
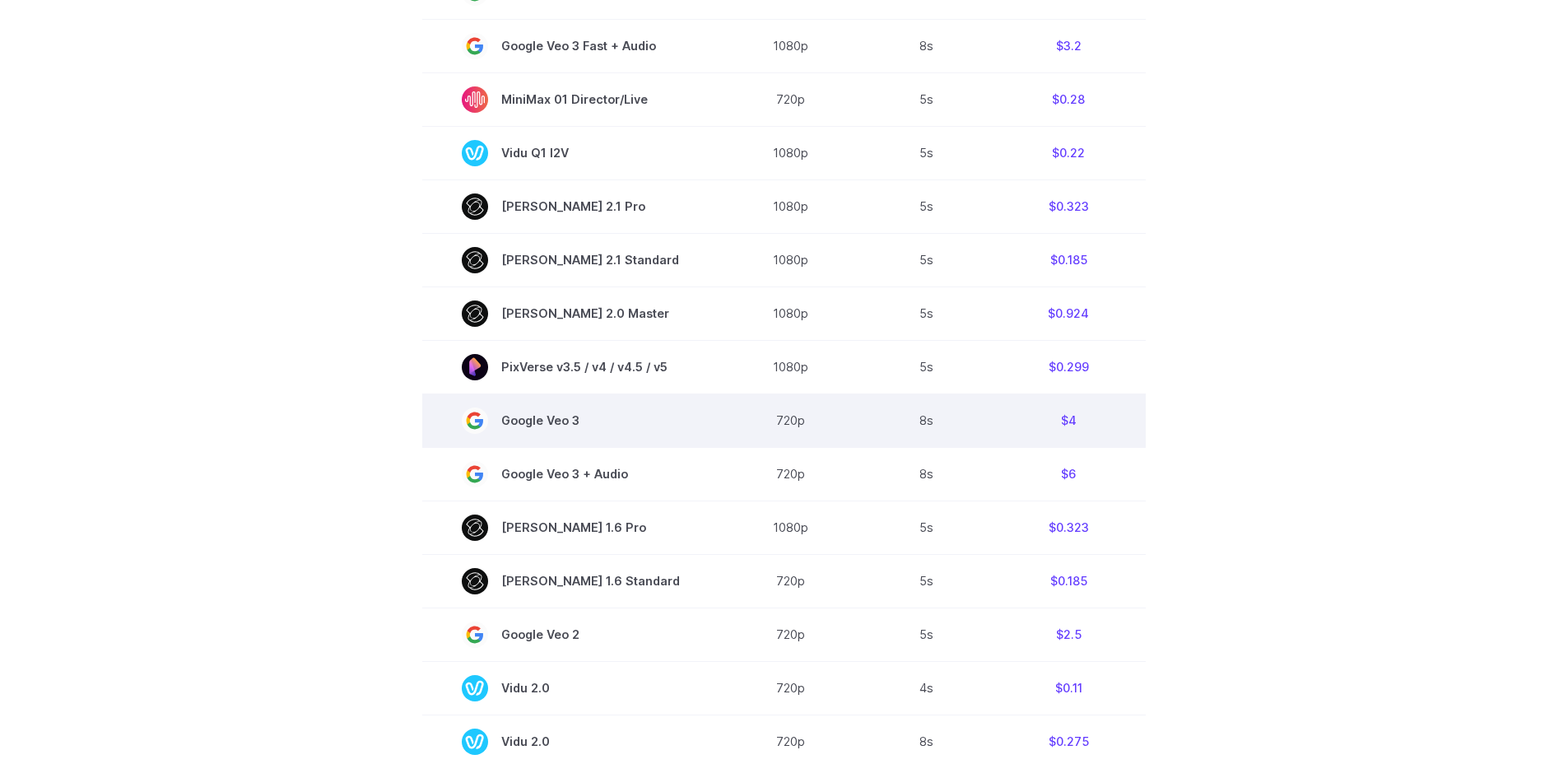
drag, startPoint x: 514, startPoint y: 426, endPoint x: 587, endPoint y: 424, distance: 73.0
click at [587, 424] on span "Google Veo 3" at bounding box center [570, 421] width 218 height 26
copy span "Google Veo 3"
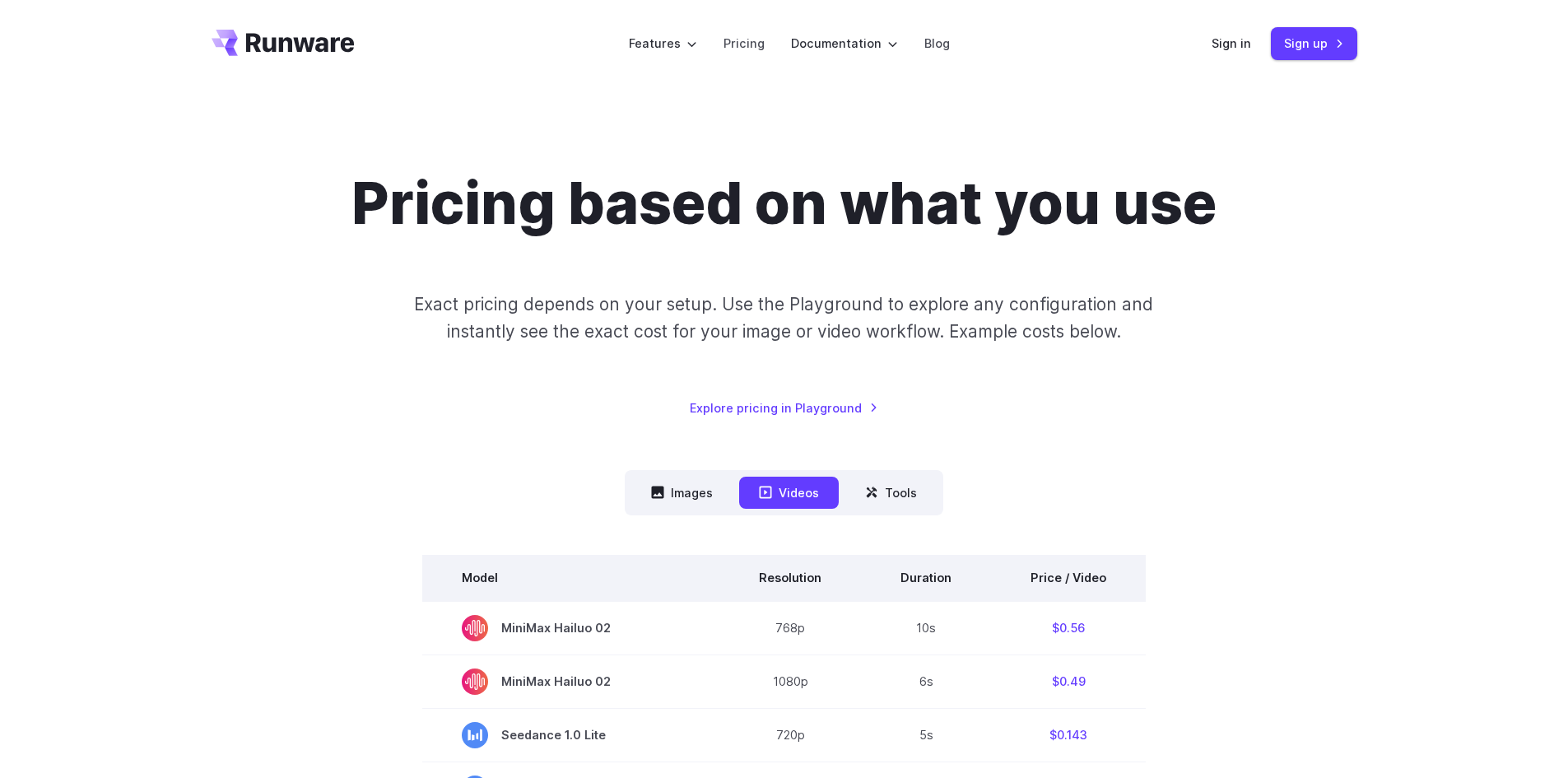
scroll to position [0, 0]
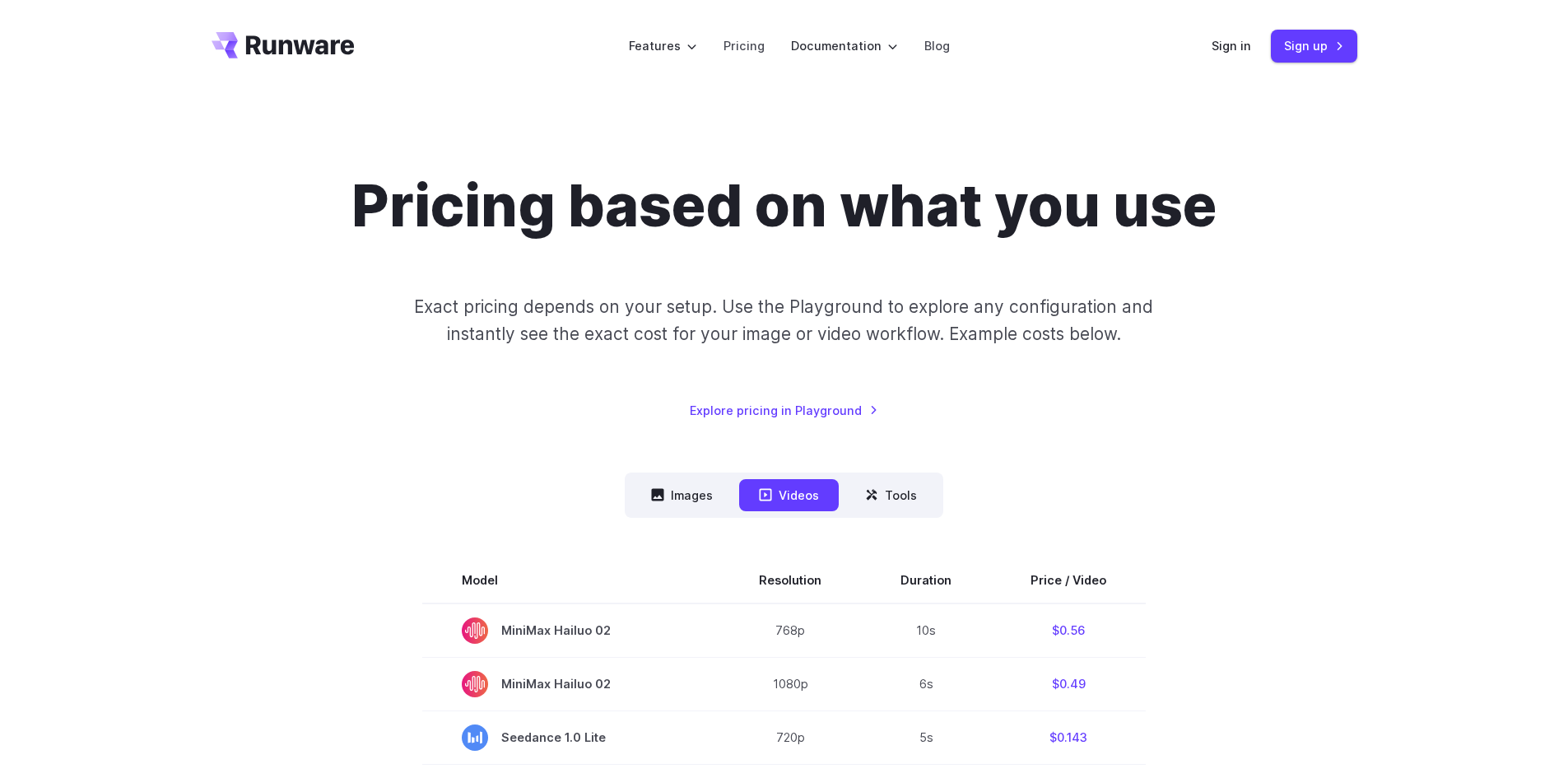
click at [300, 45] on icon "Go to /" at bounding box center [284, 46] width 144 height 26
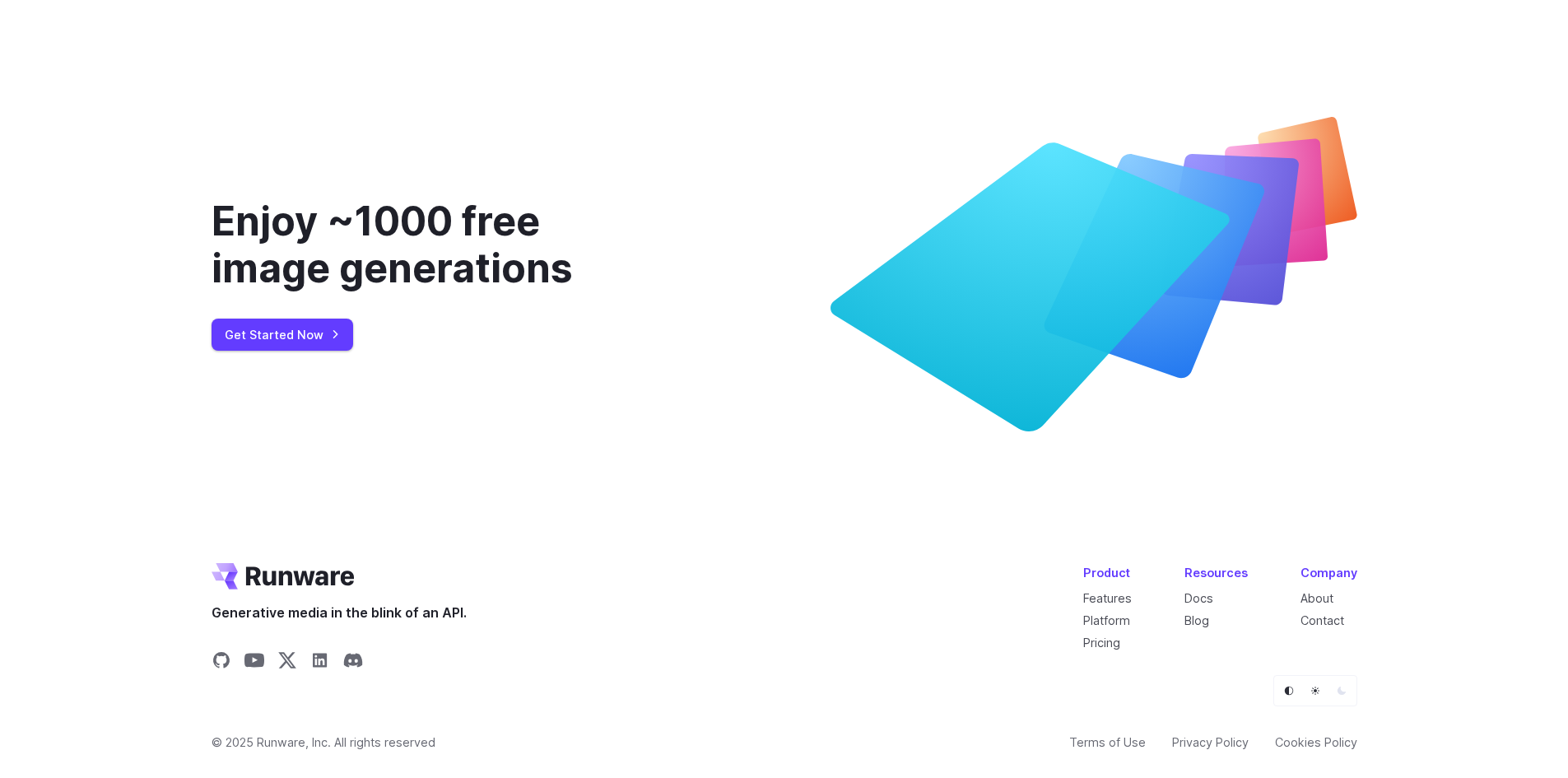
scroll to position [6093, 0]
